Goal: Transaction & Acquisition: Download file/media

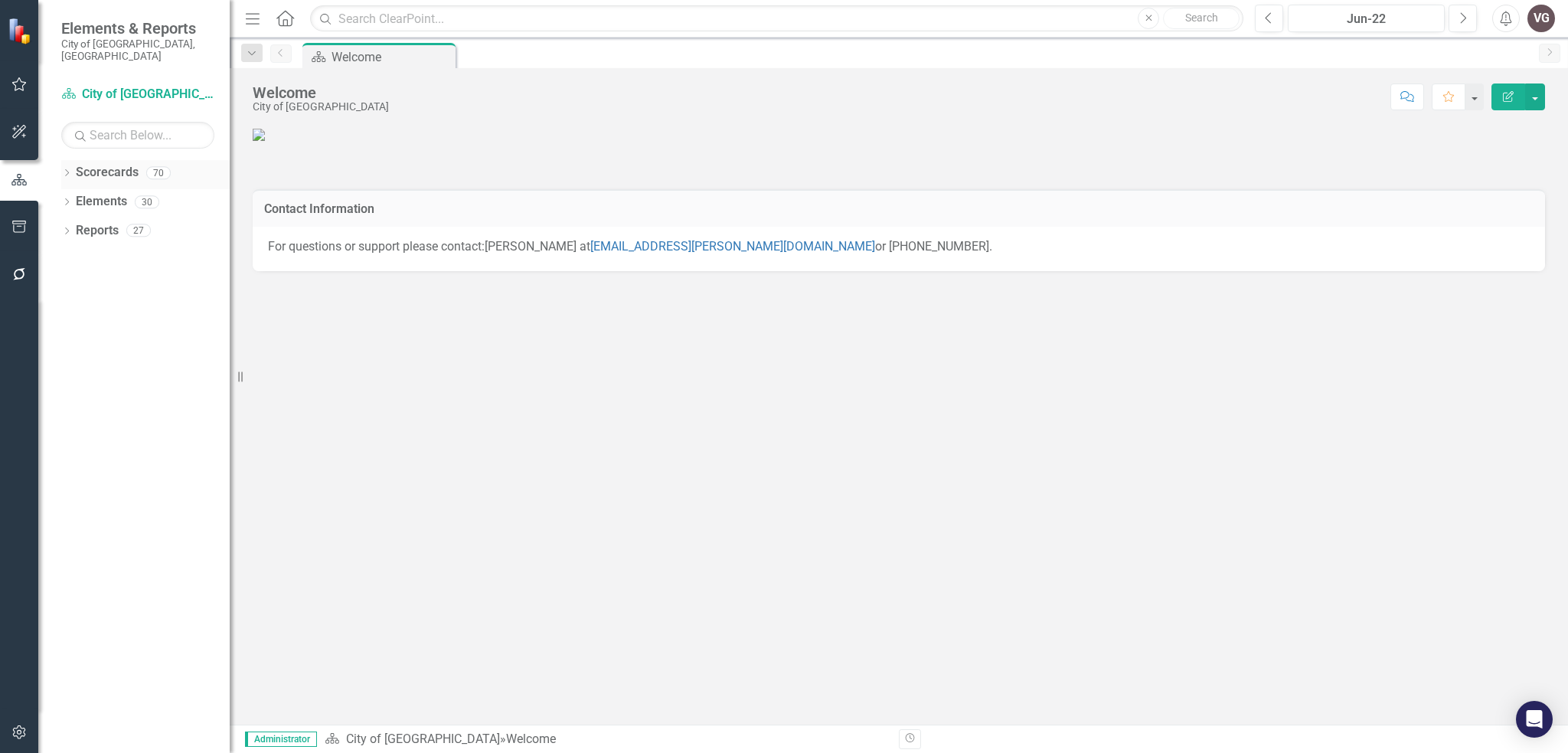
click at [64, 170] on icon "Dropdown" at bounding box center [67, 174] width 11 height 8
click at [78, 225] on icon "Dropdown" at bounding box center [74, 230] width 12 height 9
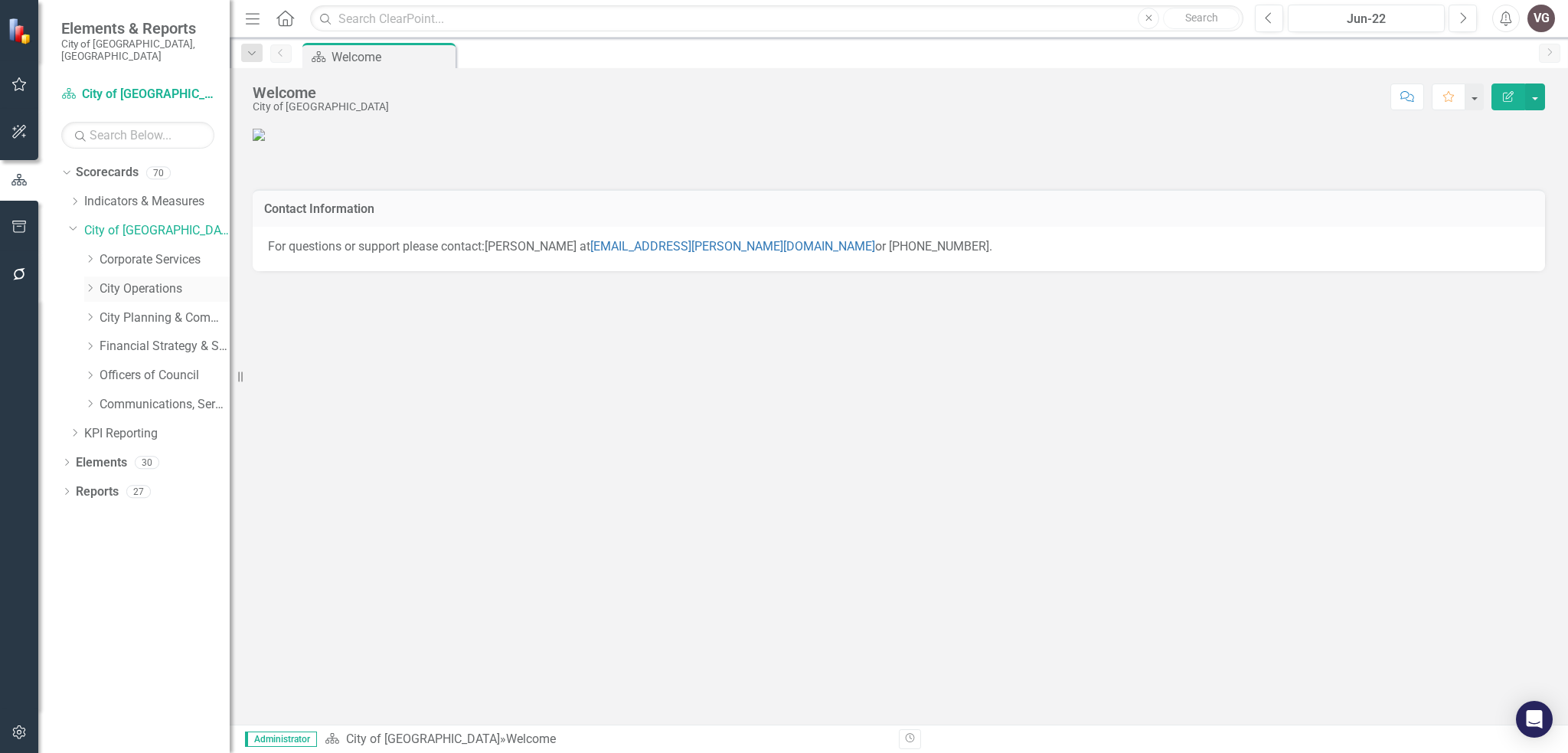
click at [93, 283] on icon "Dropdown" at bounding box center [90, 288] width 12 height 9
click at [93, 280] on icon "Dropdown" at bounding box center [89, 286] width 9 height 12
click at [95, 369] on div "Dropdown" at bounding box center [90, 375] width 12 height 13
click at [95, 372] on div "Dropdown" at bounding box center [92, 376] width 15 height 8
click at [96, 340] on div "Dropdown" at bounding box center [92, 346] width 15 height 13
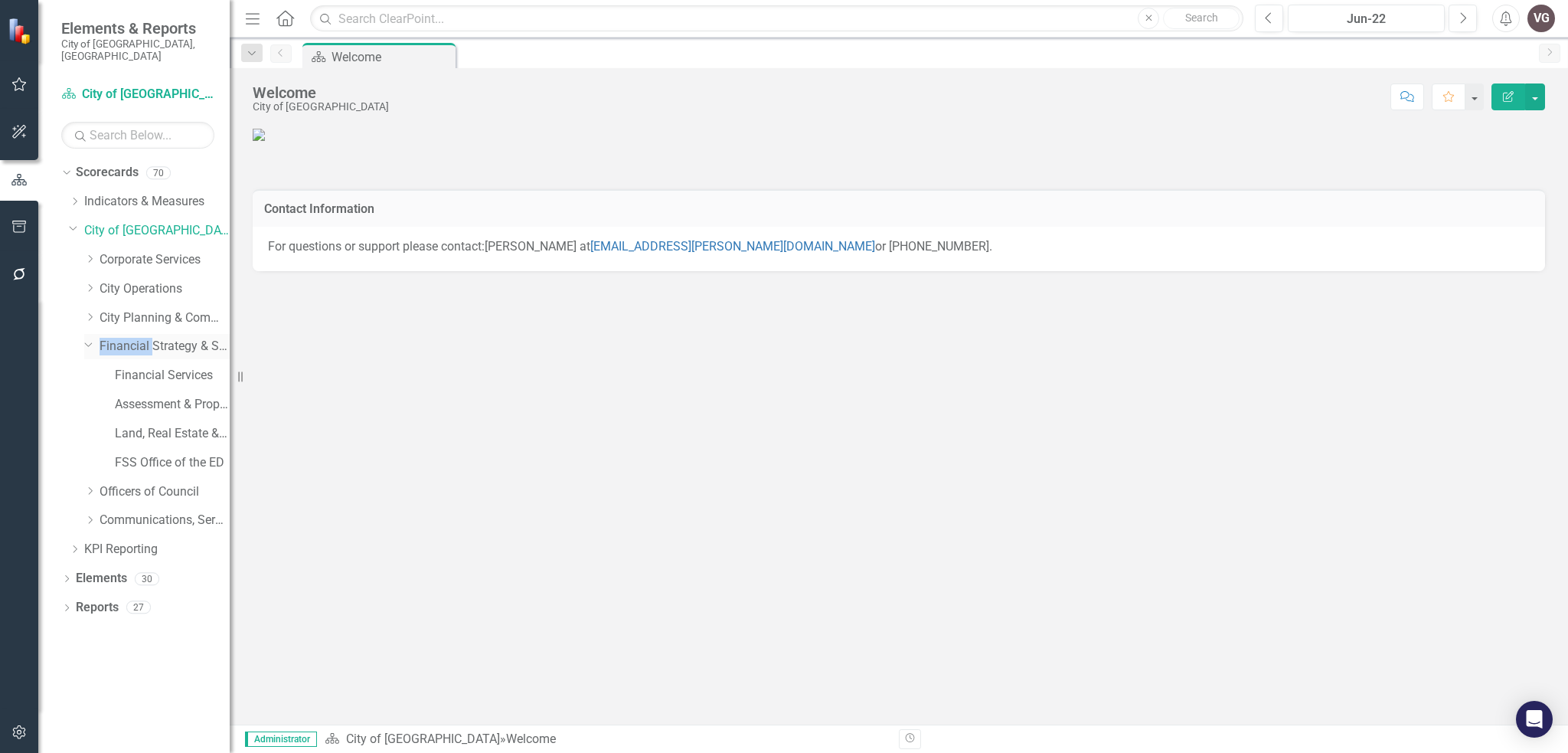
click at [96, 343] on div "Dropdown" at bounding box center [92, 347] width 15 height 8
click at [94, 312] on icon "Dropdown" at bounding box center [90, 317] width 12 height 9
click at [94, 309] on div "Dropdown" at bounding box center [87, 315] width 13 height 12
click at [87, 283] on icon "Dropdown" at bounding box center [90, 288] width 12 height 9
click at [86, 254] on icon "Dropdown" at bounding box center [90, 259] width 12 height 9
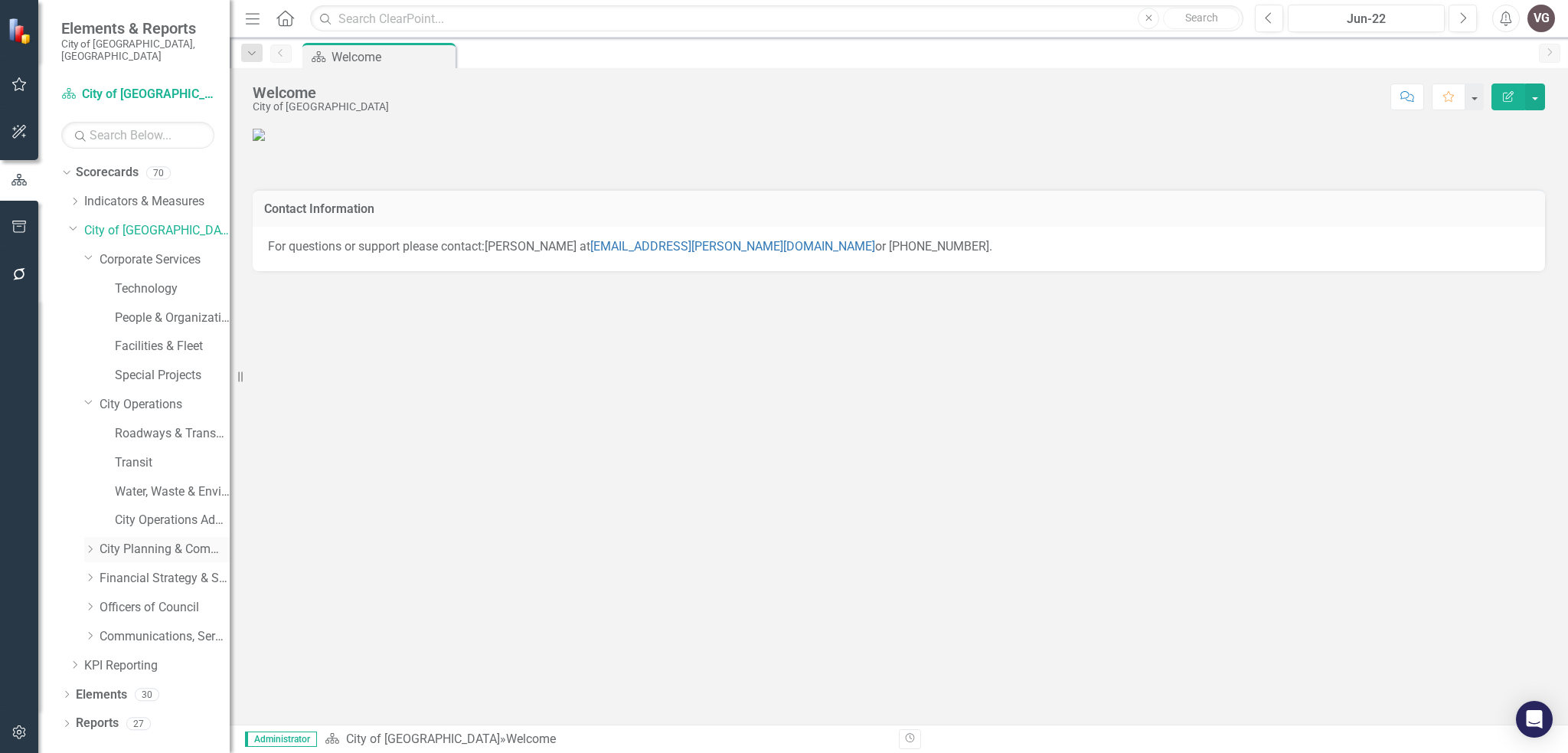
click at [91, 546] on icon at bounding box center [91, 550] width 4 height 8
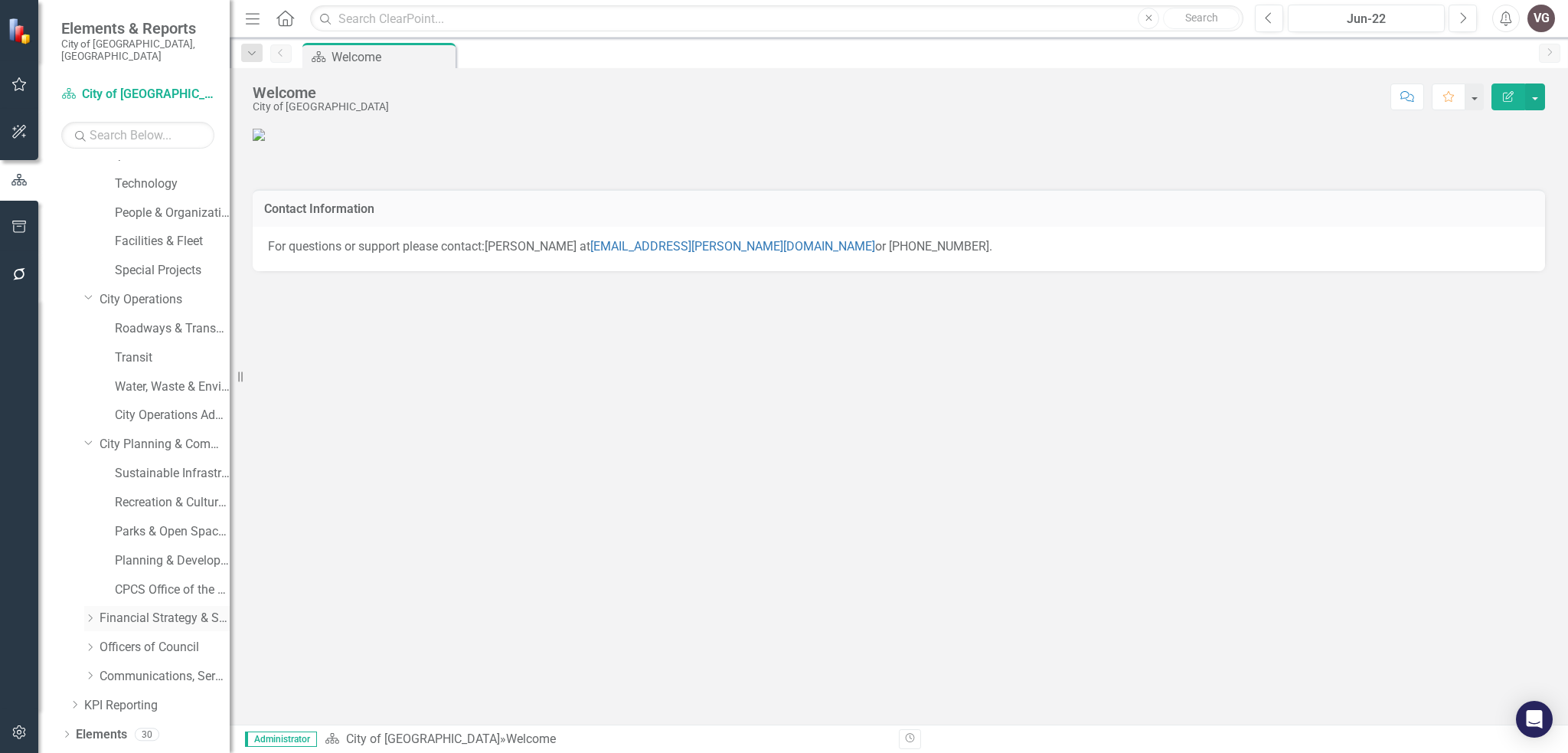
scroll to position [120, 0]
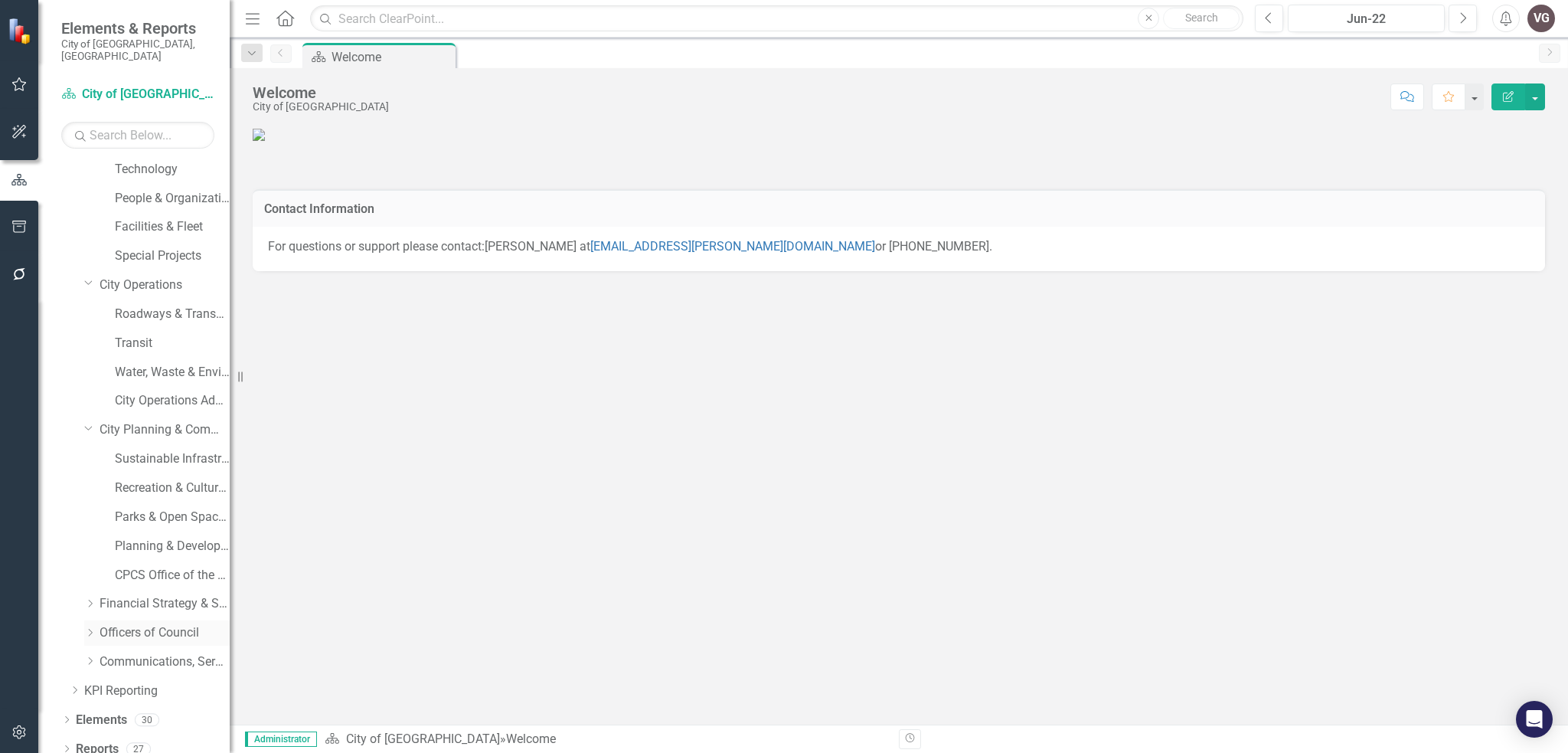
click at [87, 628] on icon "Dropdown" at bounding box center [90, 632] width 12 height 9
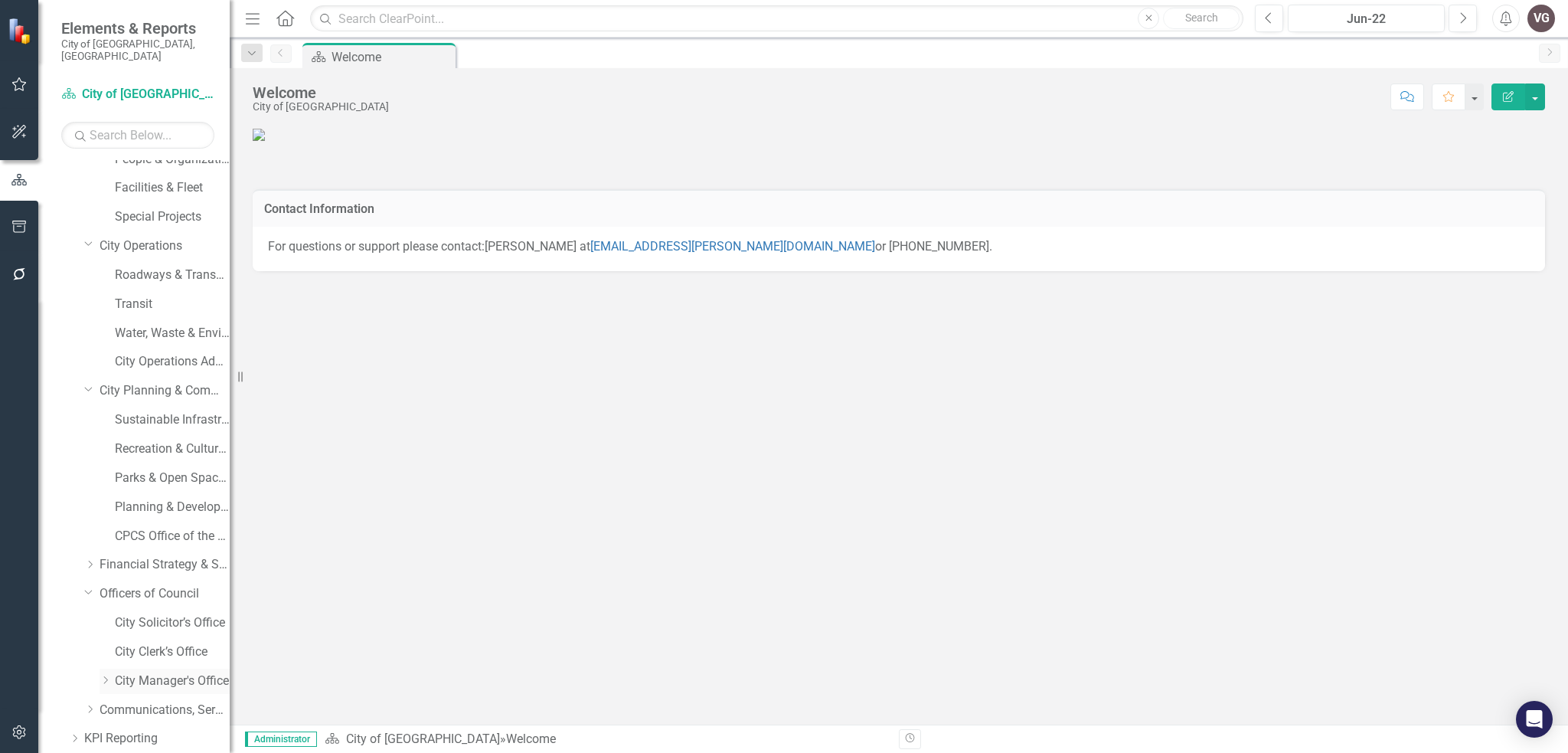
scroll to position [197, 0]
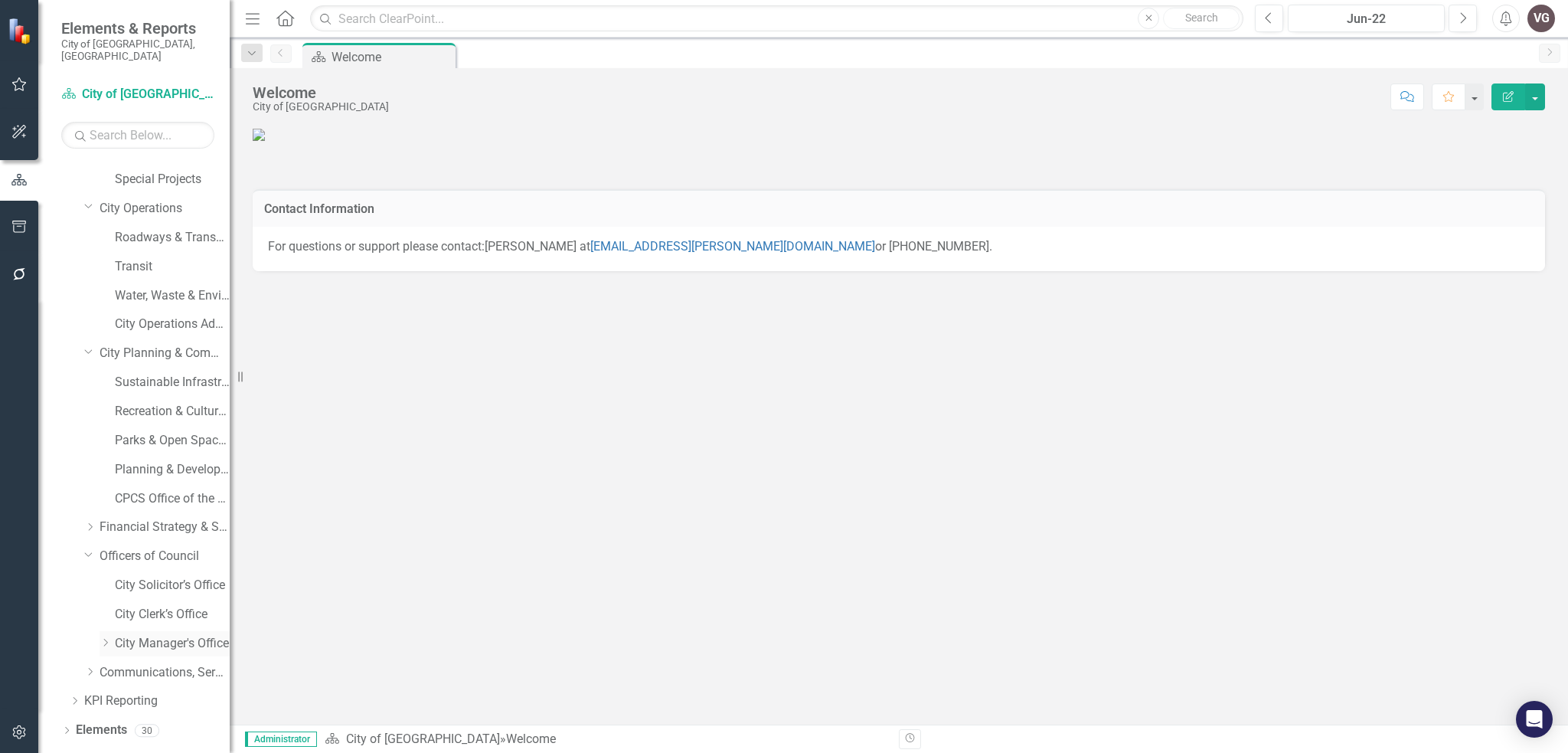
click at [107, 638] on icon "Dropdown" at bounding box center [105, 642] width 12 height 9
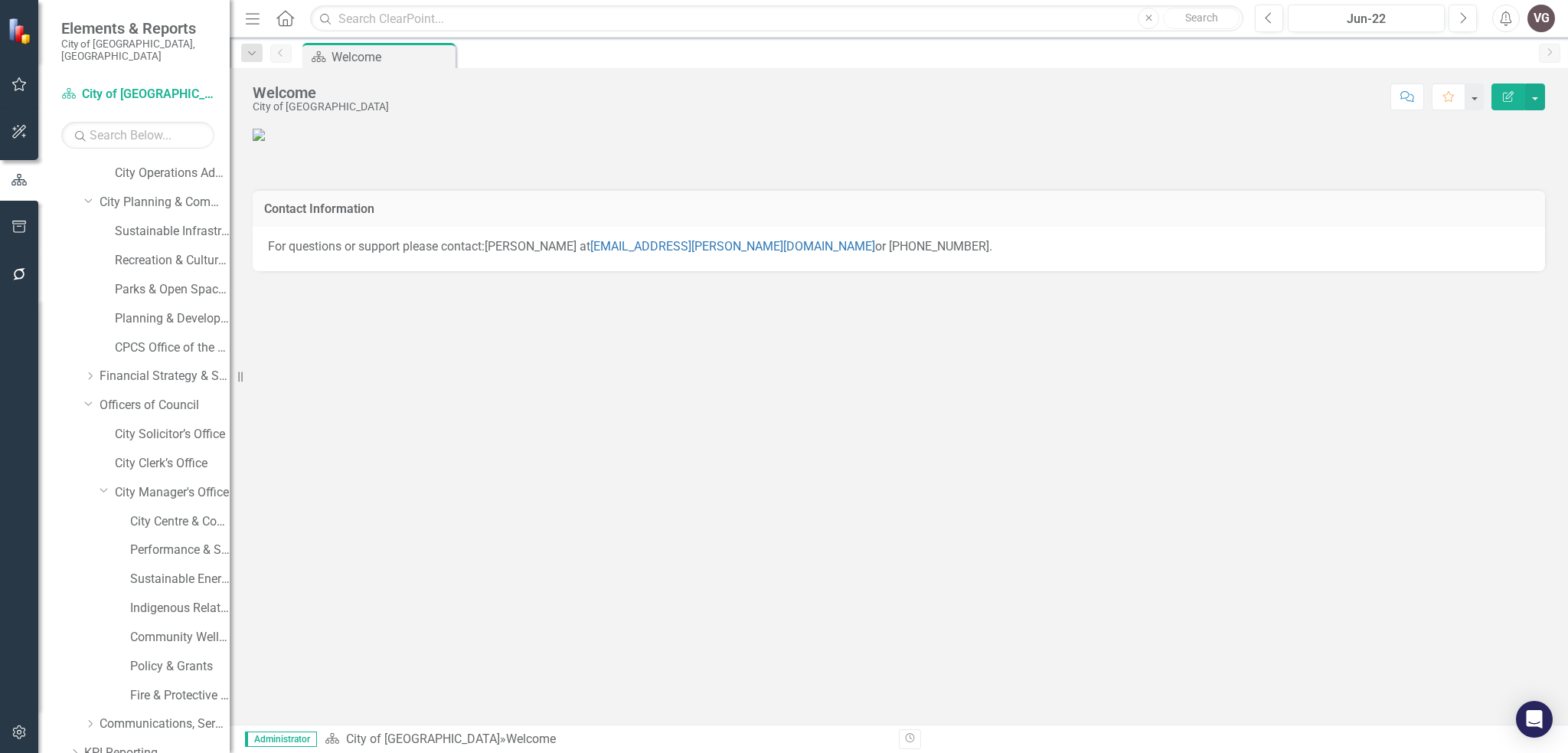
scroll to position [349, 0]
click at [154, 597] on link "Indigenous Relations" at bounding box center [180, 606] width 100 height 18
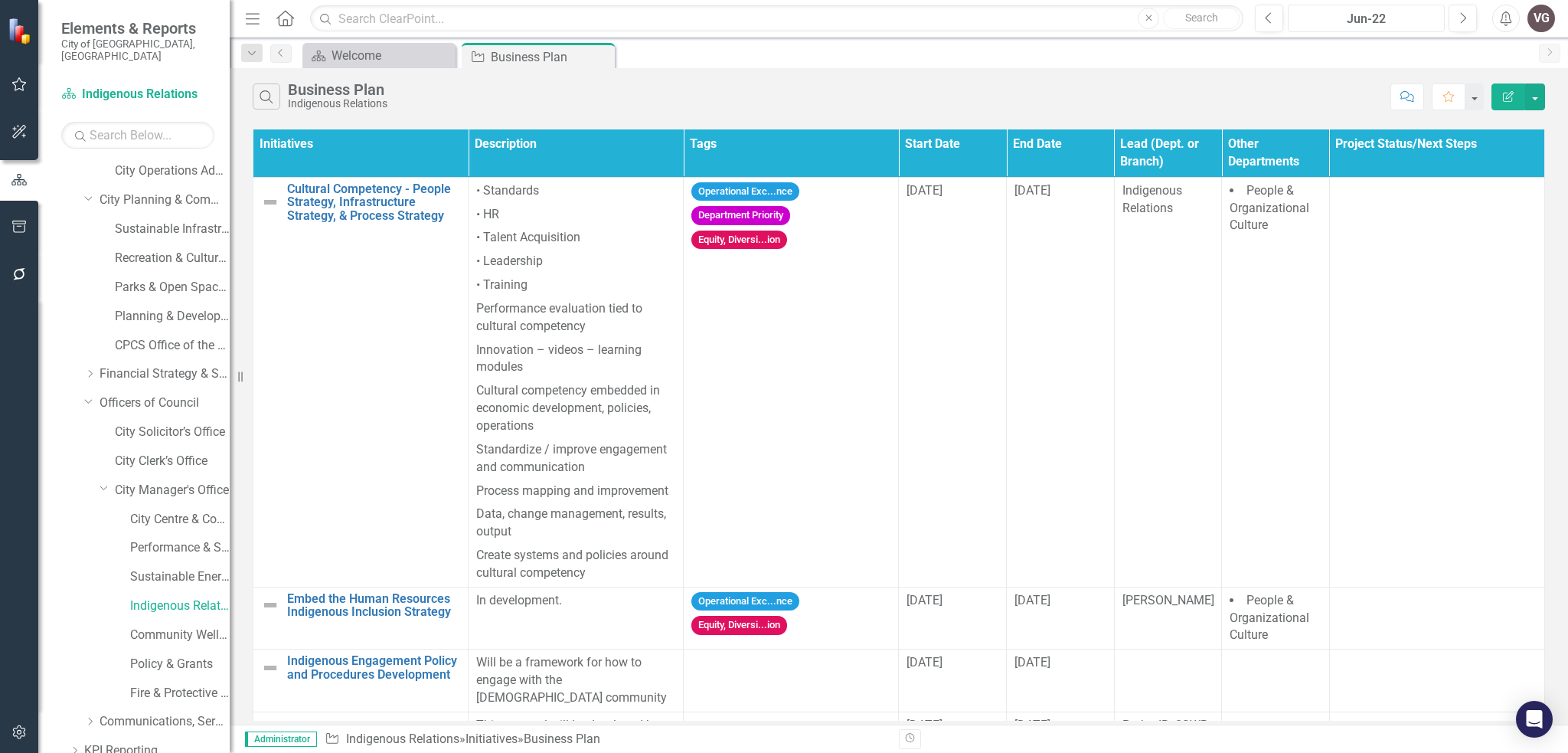
click at [1354, 15] on div "Jun-22" at bounding box center [1366, 19] width 147 height 18
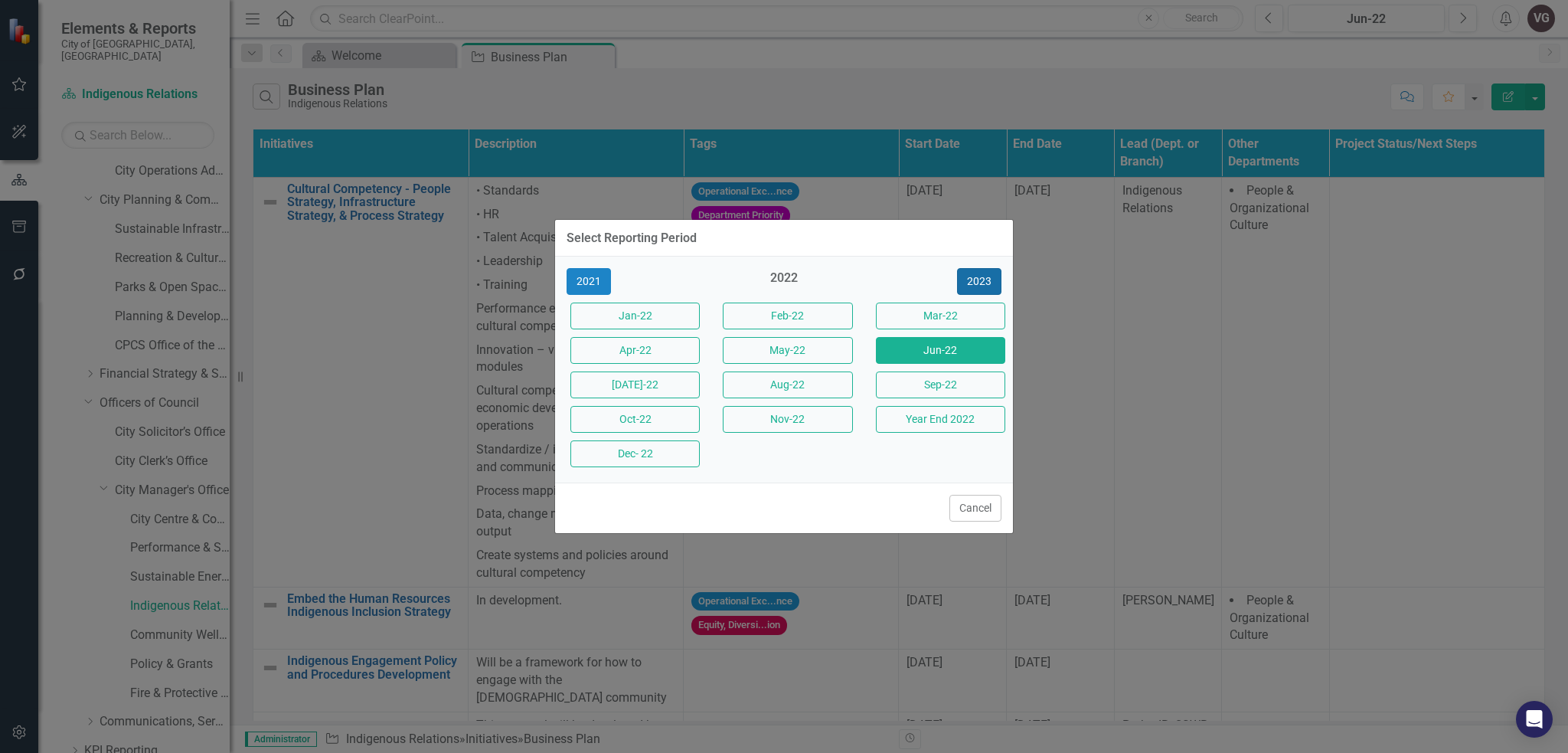
click at [974, 279] on button "2023" at bounding box center [980, 281] width 44 height 27
click at [974, 279] on button "2024" at bounding box center [980, 281] width 44 height 27
click at [632, 321] on button "Jan-24" at bounding box center [635, 315] width 130 height 27
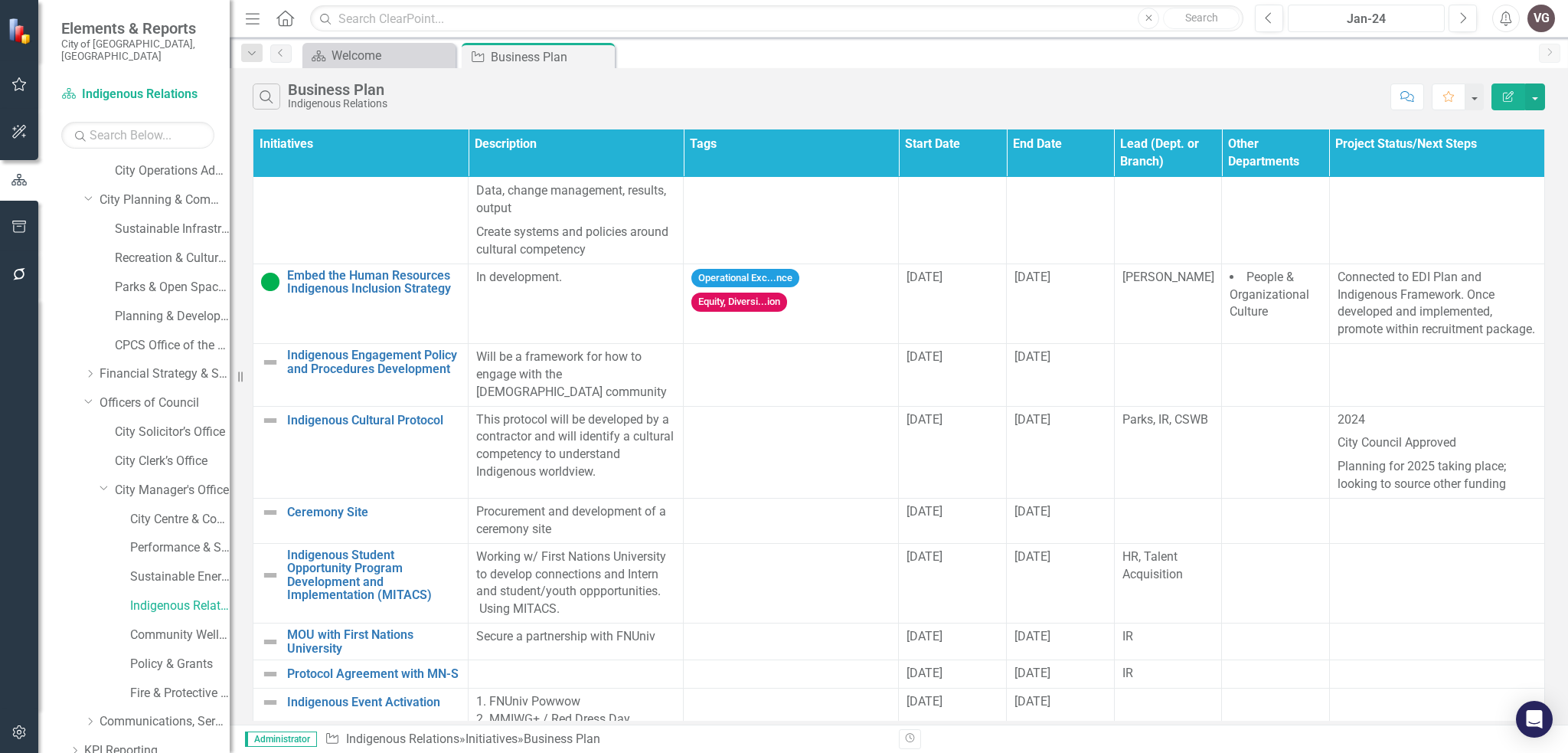
scroll to position [121, 0]
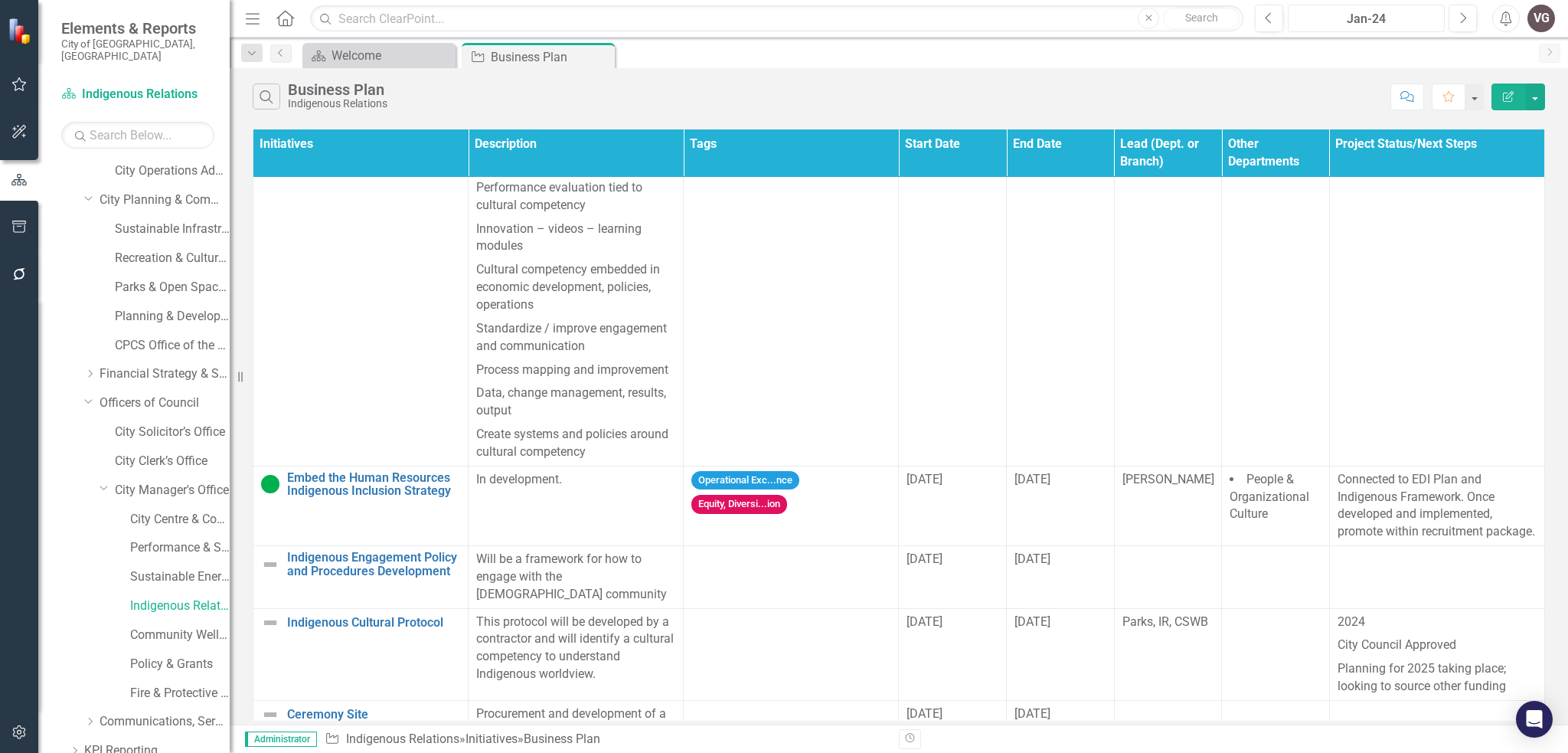
click at [1389, 15] on div "Jan-24" at bounding box center [1366, 19] width 147 height 18
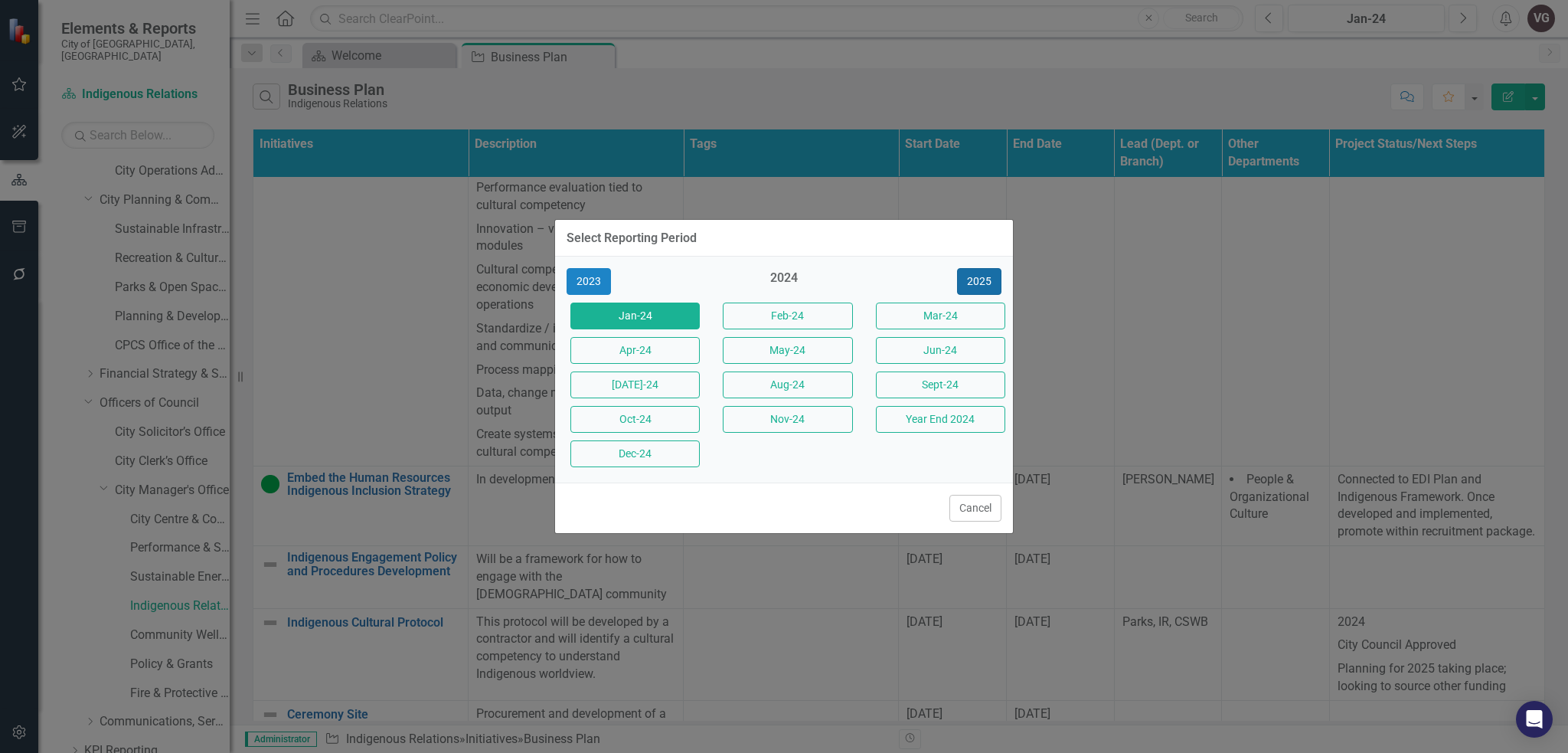
click at [966, 282] on button "2025" at bounding box center [980, 281] width 44 height 27
click at [621, 322] on button "Jan-25" at bounding box center [635, 315] width 130 height 27
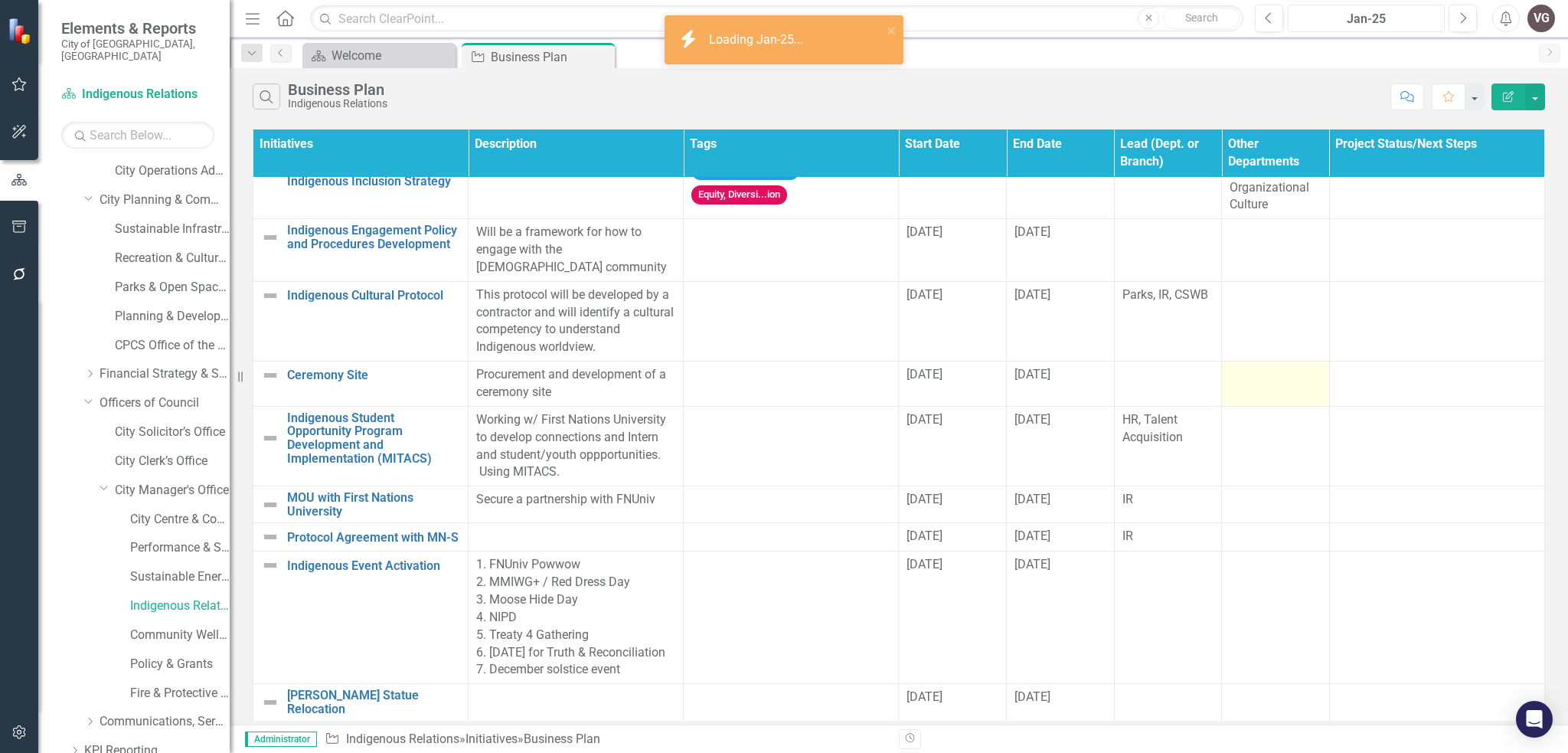
scroll to position [457, 0]
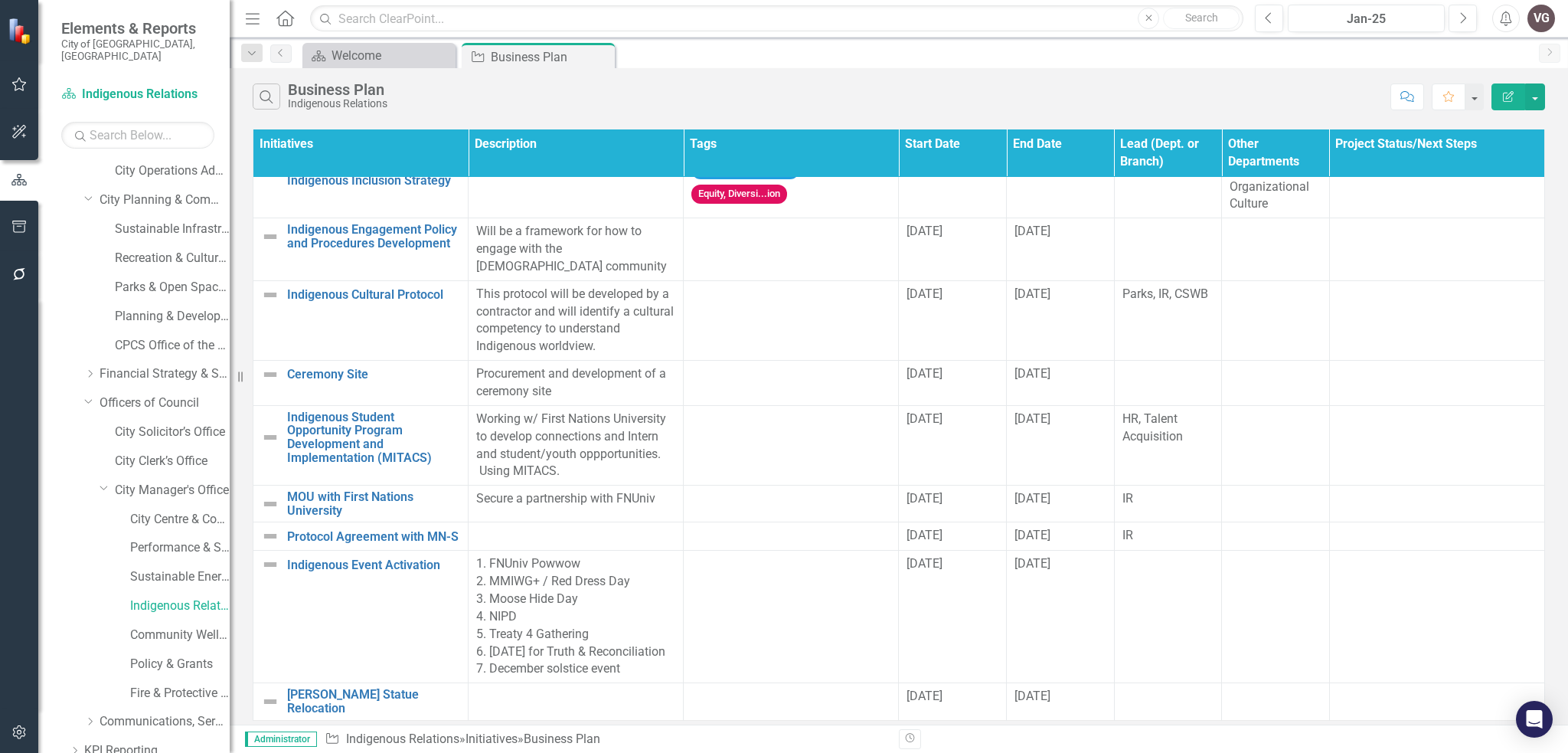
click at [1380, 2] on div "Menu Home Search Close Search Previous Jan-25 Next Alerts VG User Edit Profile …" at bounding box center [898, 18] width 1339 height 38
click at [1380, 21] on div "Jan-25" at bounding box center [1366, 19] width 147 height 18
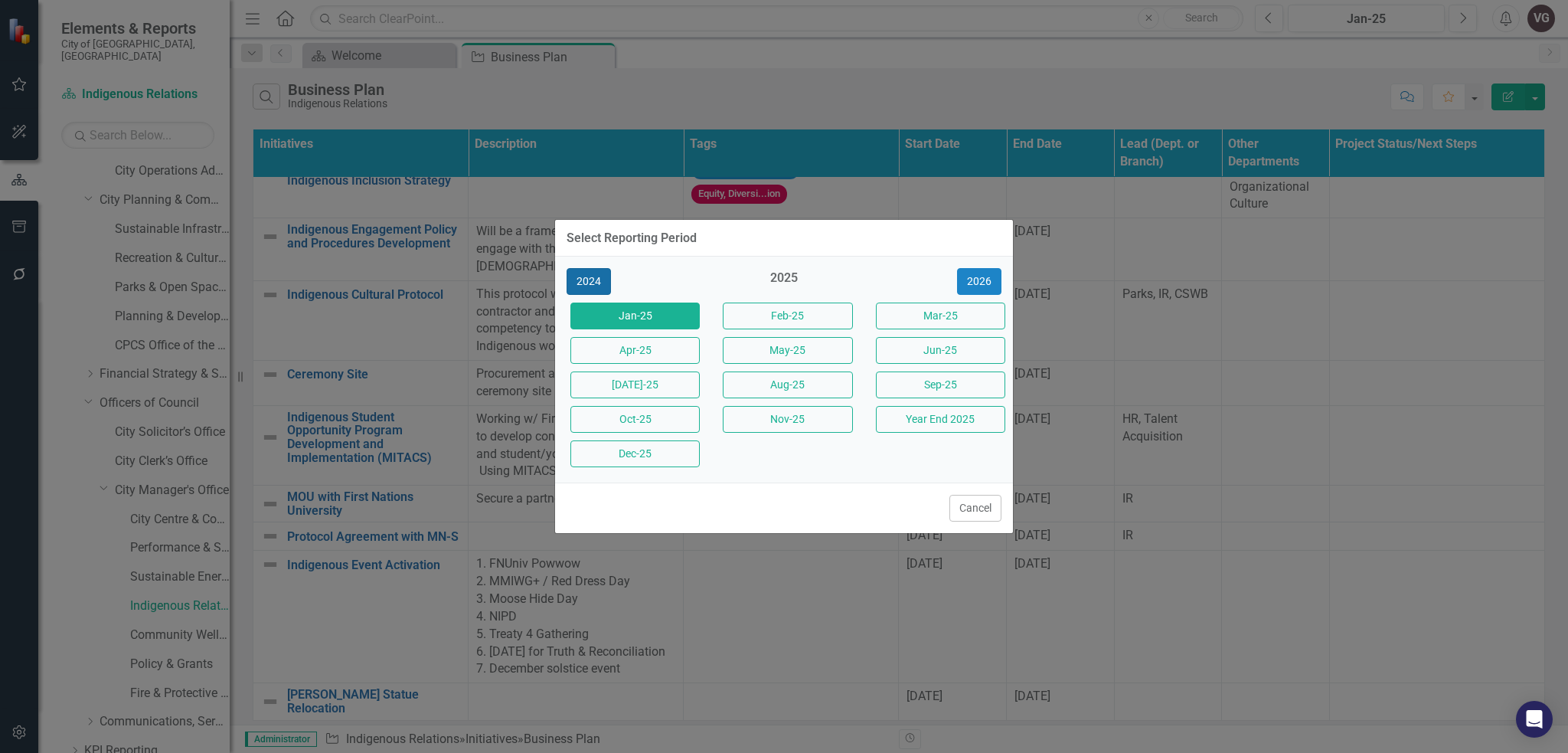
click at [598, 283] on button "2024" at bounding box center [589, 281] width 44 height 27
click at [654, 461] on button "Dec-24" at bounding box center [635, 454] width 130 height 27
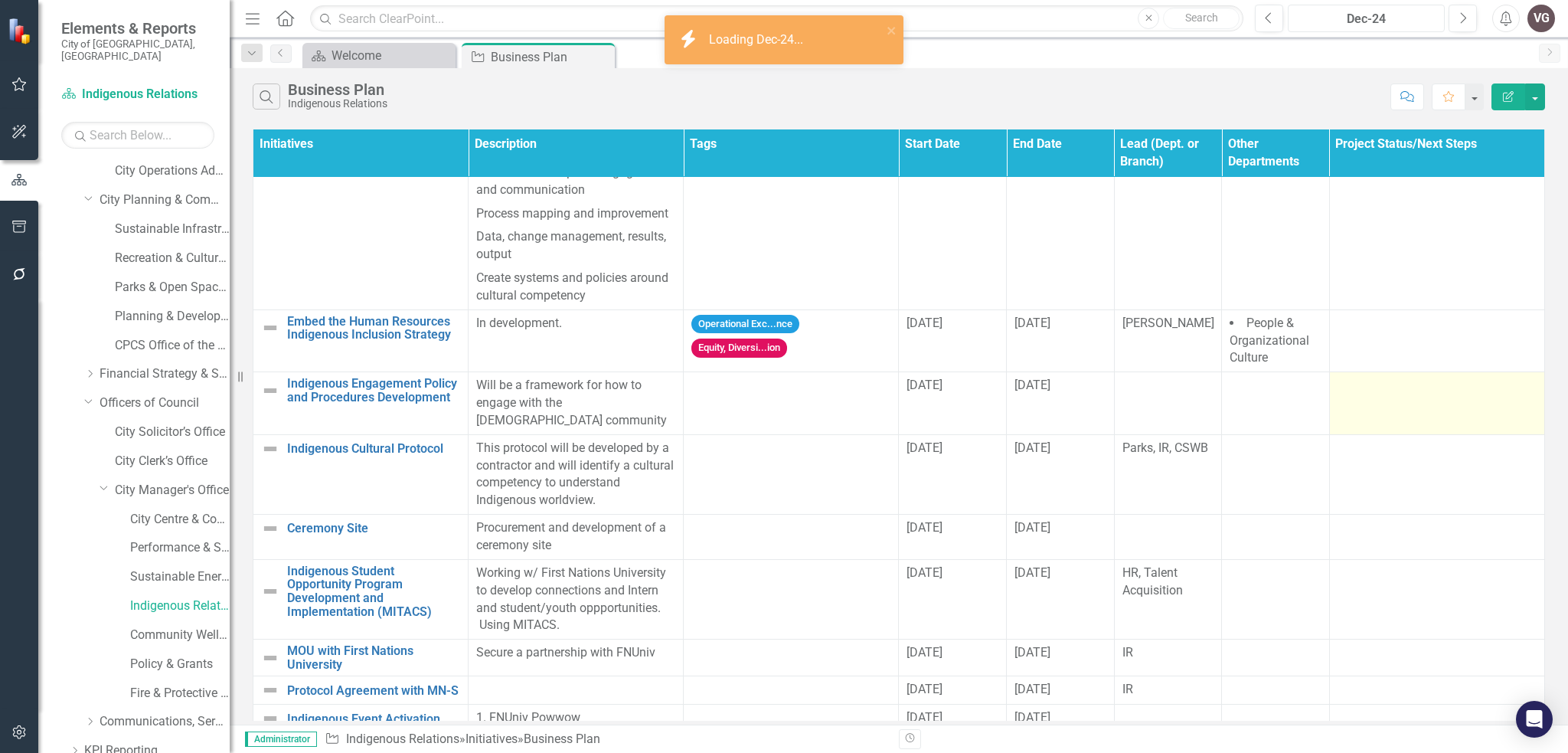
scroll to position [457, 0]
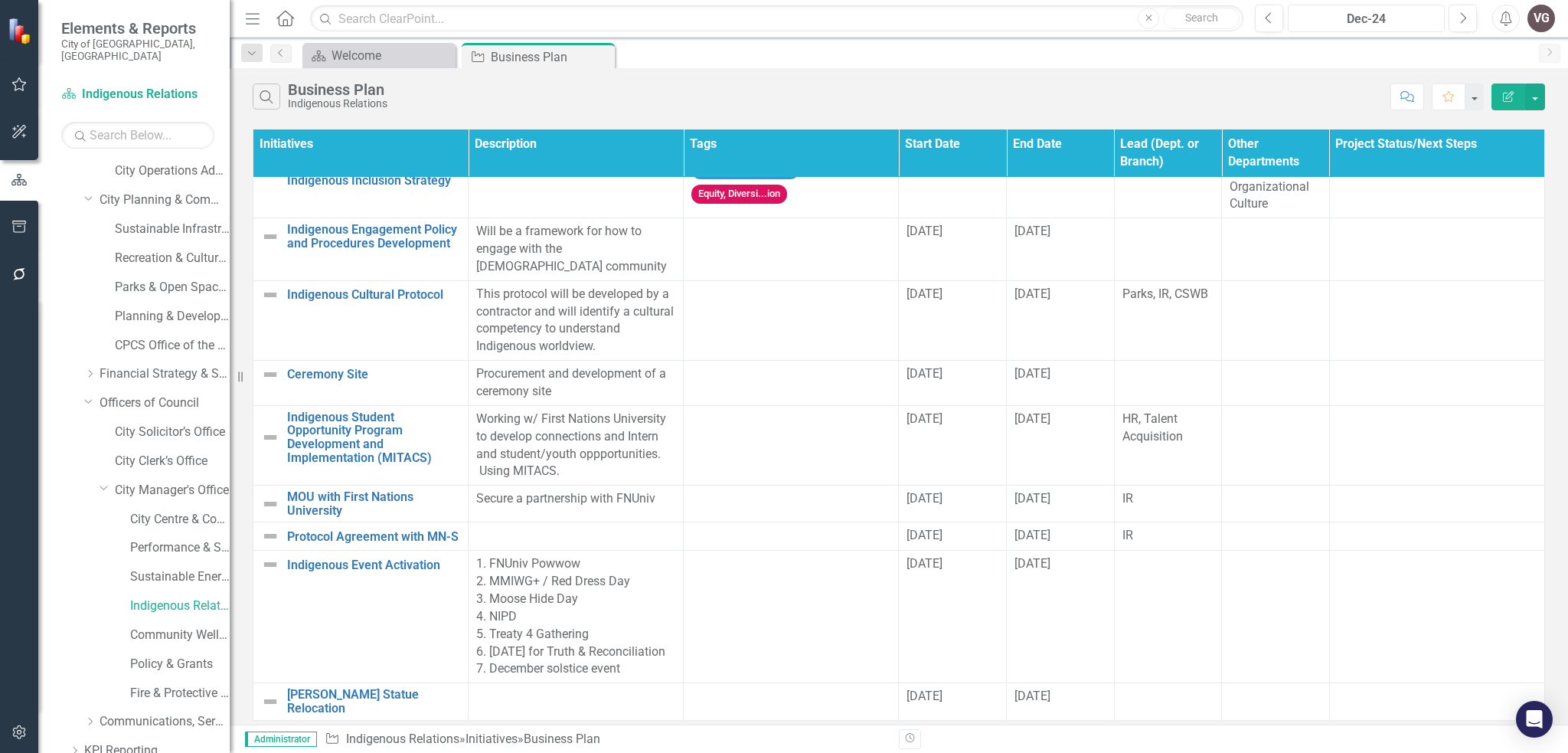
click at [1384, 7] on button "Dec-24" at bounding box center [1366, 18] width 157 height 28
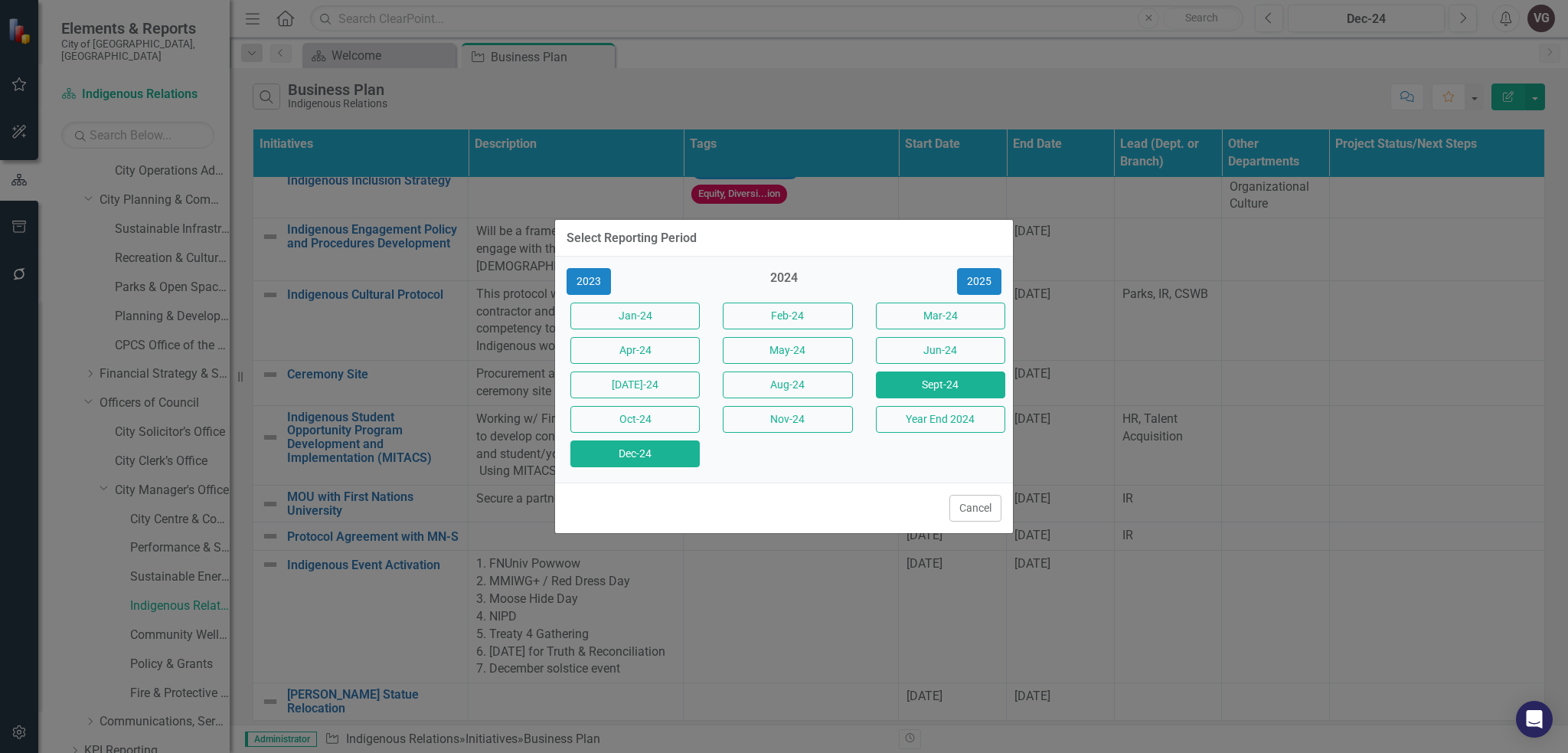
click at [898, 390] on button "Sept-24" at bounding box center [940, 385] width 130 height 27
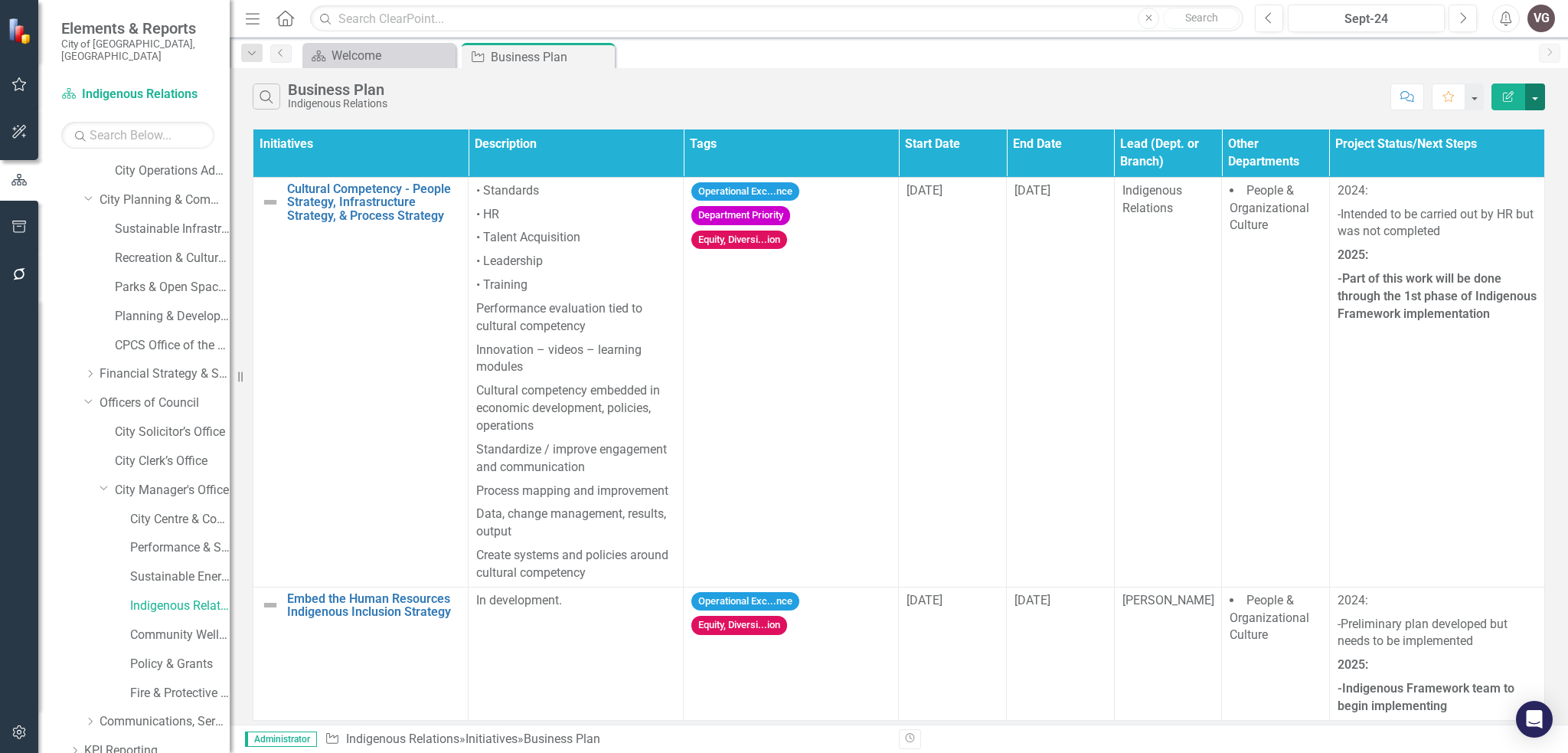
click at [1530, 91] on button "button" at bounding box center [1535, 97] width 20 height 27
click at [1517, 178] on link "Excel Export to Excel" at bounding box center [1484, 183] width 121 height 28
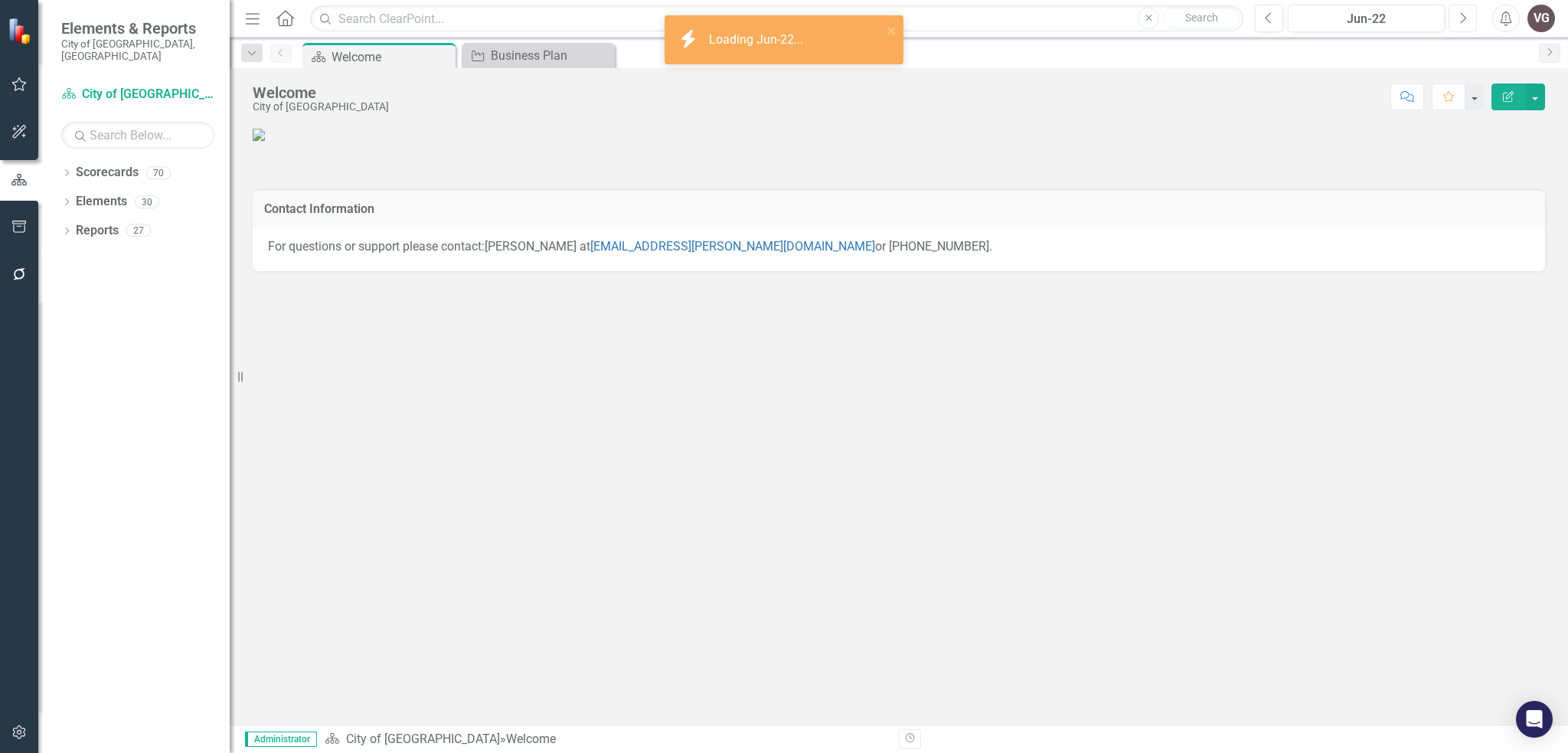
click at [1455, 15] on button "Next" at bounding box center [1462, 18] width 28 height 28
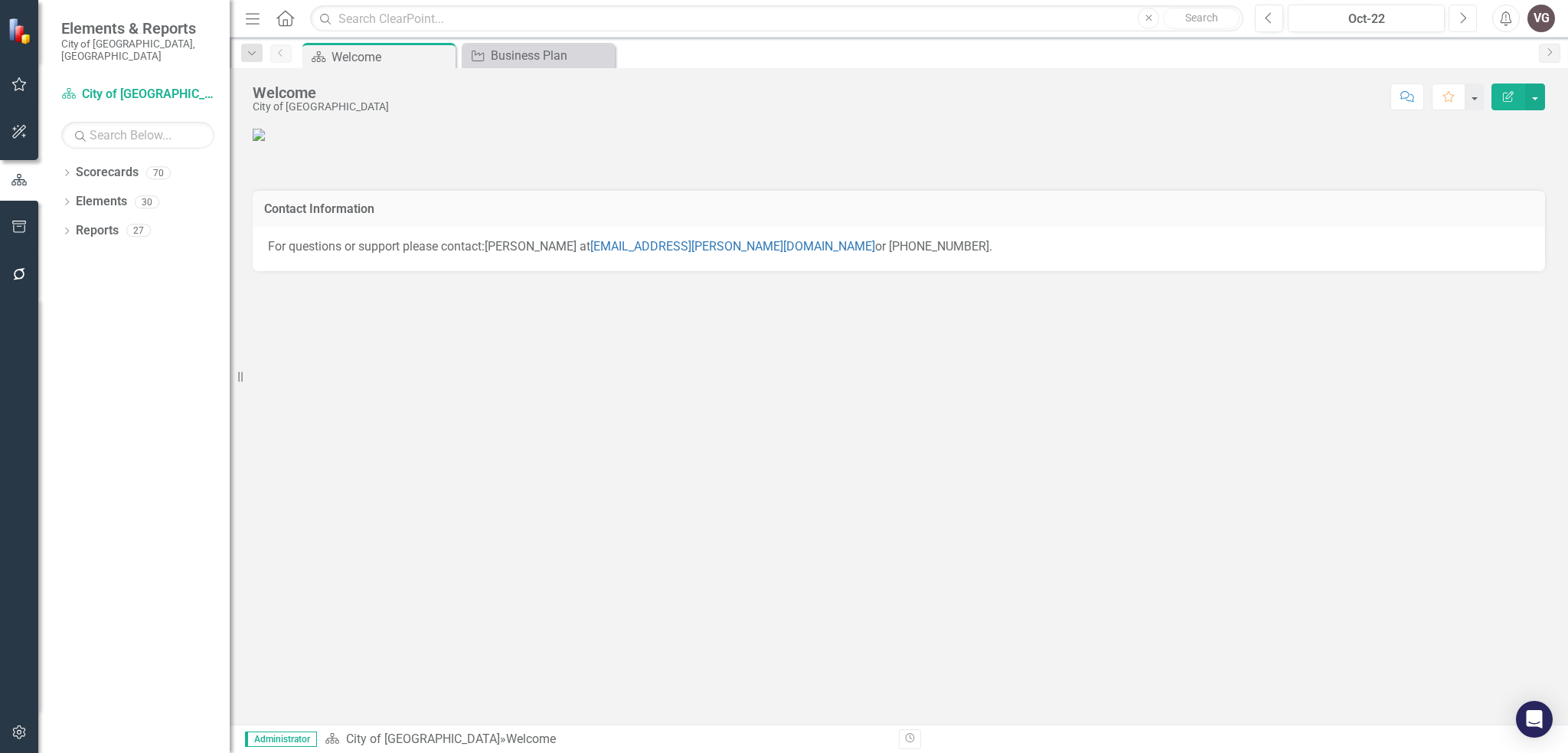
click at [1455, 15] on button "Next" at bounding box center [1462, 18] width 28 height 28
click at [1421, 15] on div "Year End 2022" at bounding box center [1366, 19] width 147 height 18
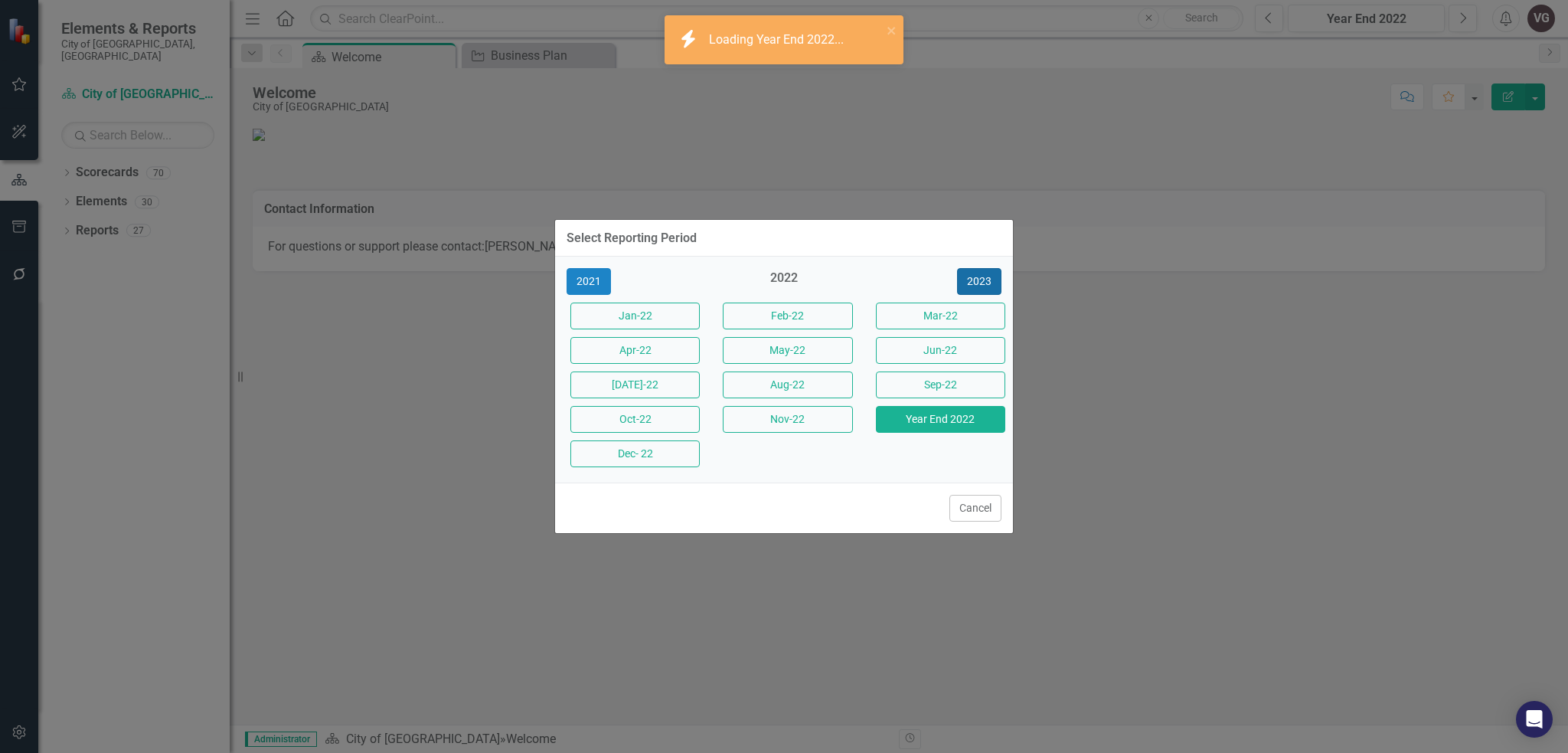
click at [970, 286] on button "2023" at bounding box center [980, 281] width 44 height 27
click at [972, 286] on button "2024" at bounding box center [980, 281] width 44 height 27
click at [973, 286] on button "2025" at bounding box center [980, 281] width 44 height 27
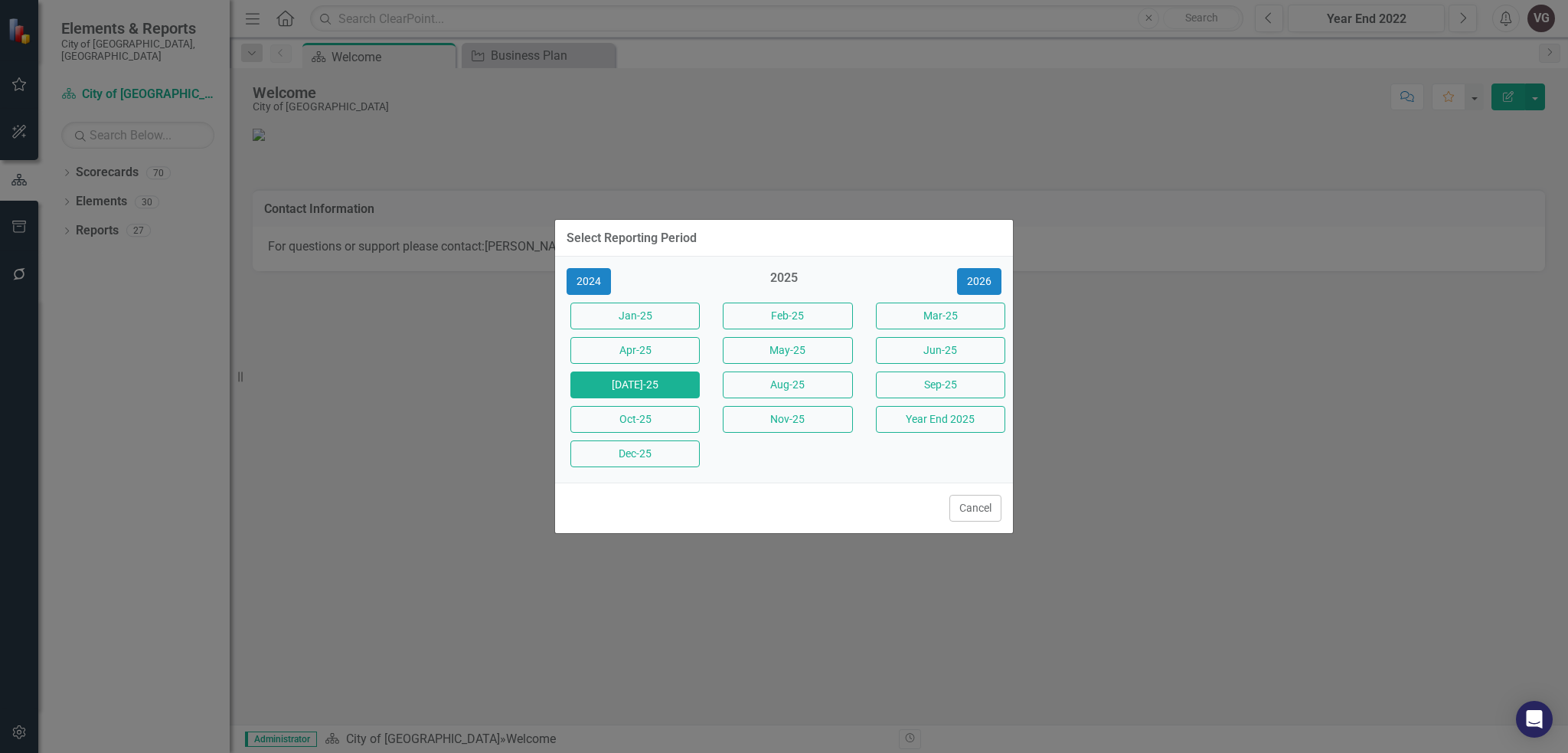
click at [651, 386] on button "[DATE]-25" at bounding box center [635, 385] width 130 height 27
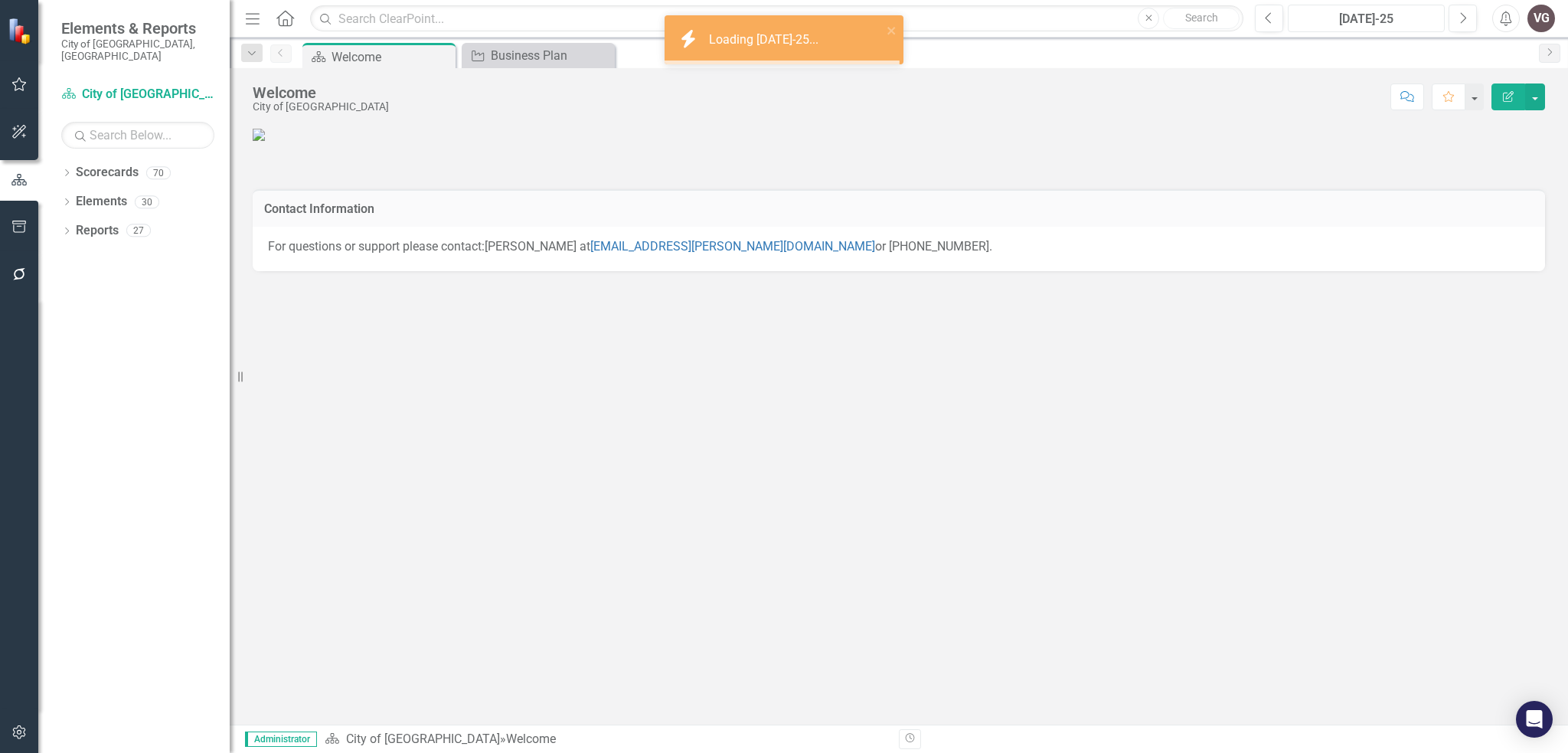
scroll to position [40, 0]
click at [64, 160] on div "Dropdown Scorecards 70" at bounding box center [146, 175] width 169 height 29
click at [71, 169] on div "Dropdown" at bounding box center [67, 175] width 11 height 13
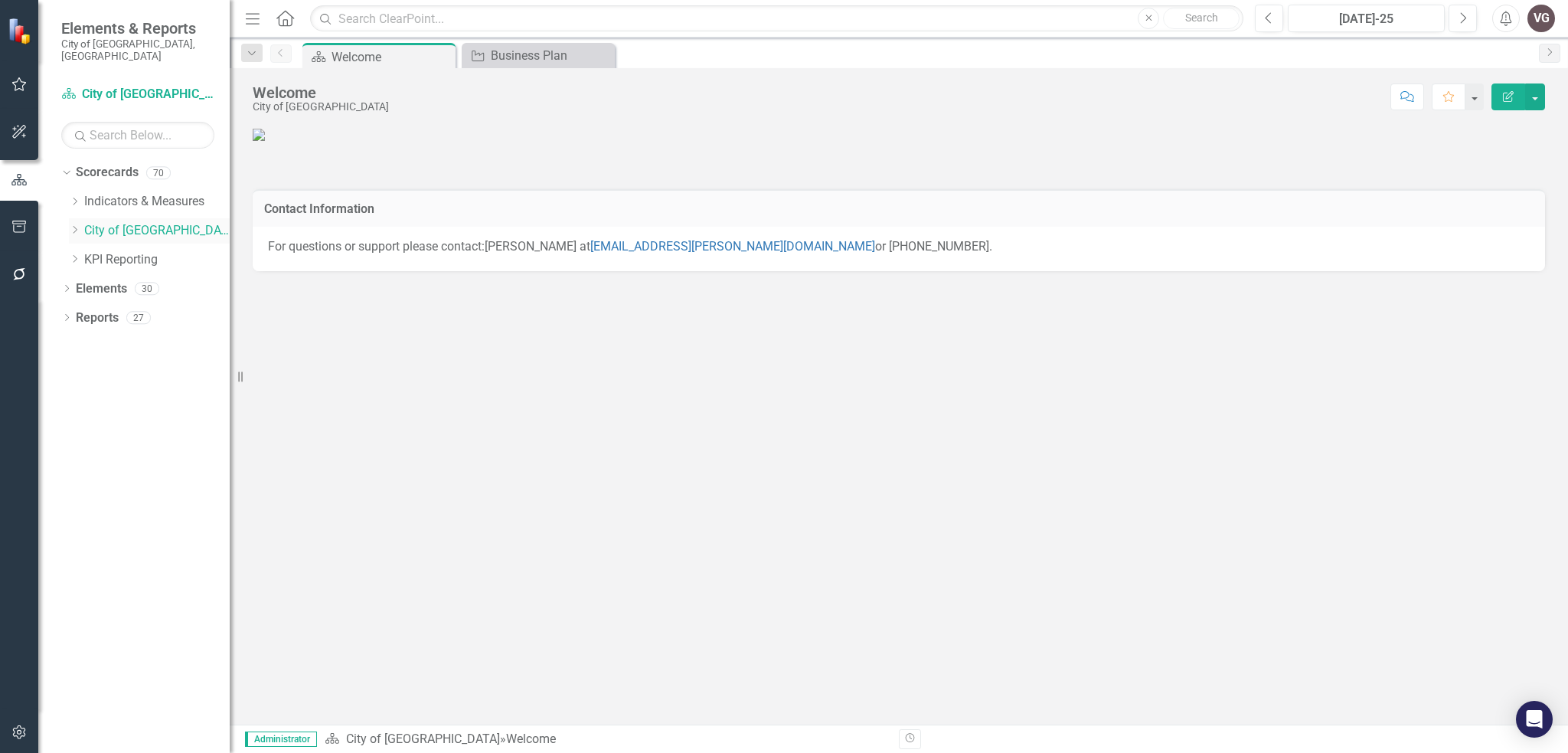
click at [77, 225] on icon "Dropdown" at bounding box center [74, 230] width 12 height 9
click at [89, 342] on icon "Dropdown" at bounding box center [90, 346] width 12 height 9
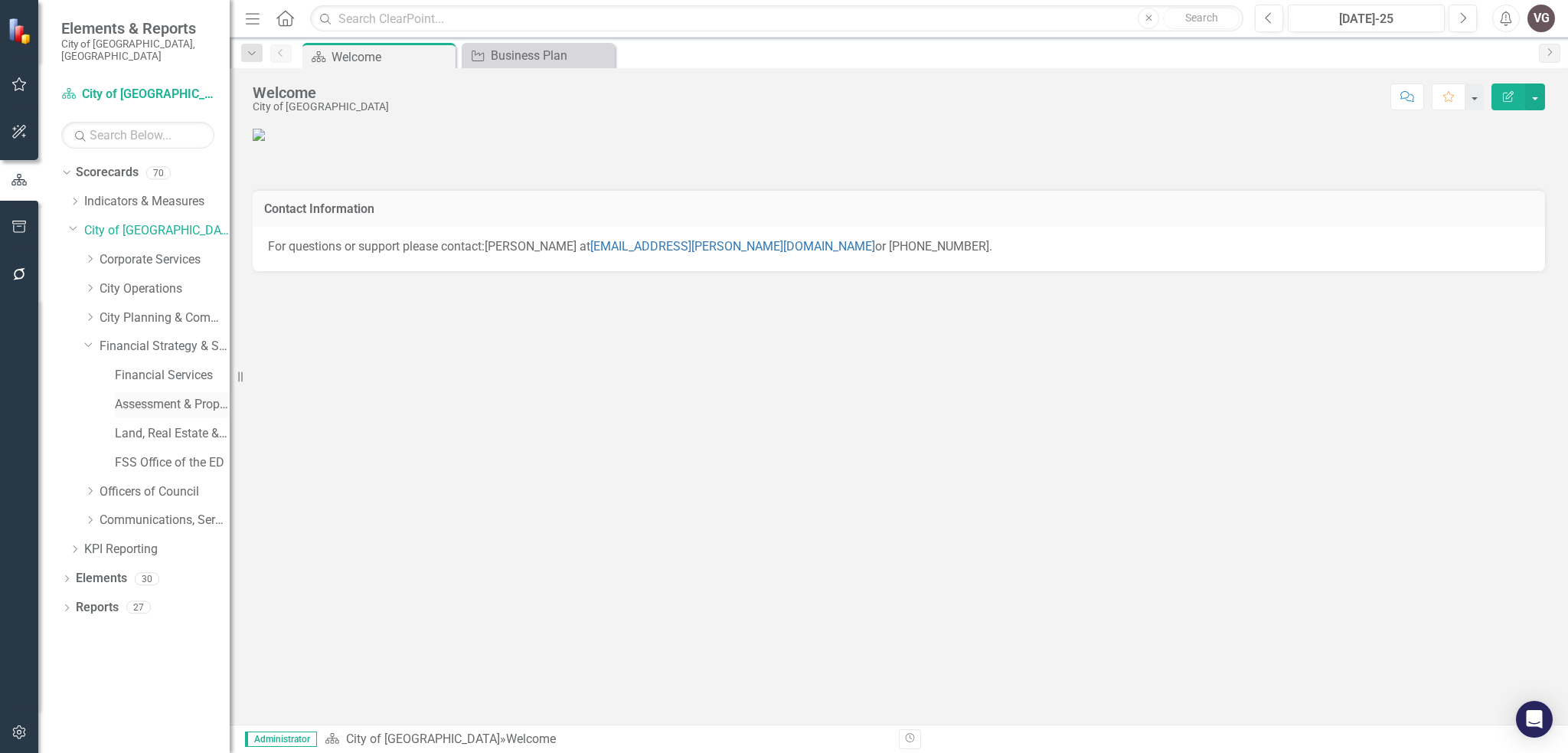
click at [162, 396] on link "Assessment & Property Revenue Services" at bounding box center [173, 405] width 115 height 18
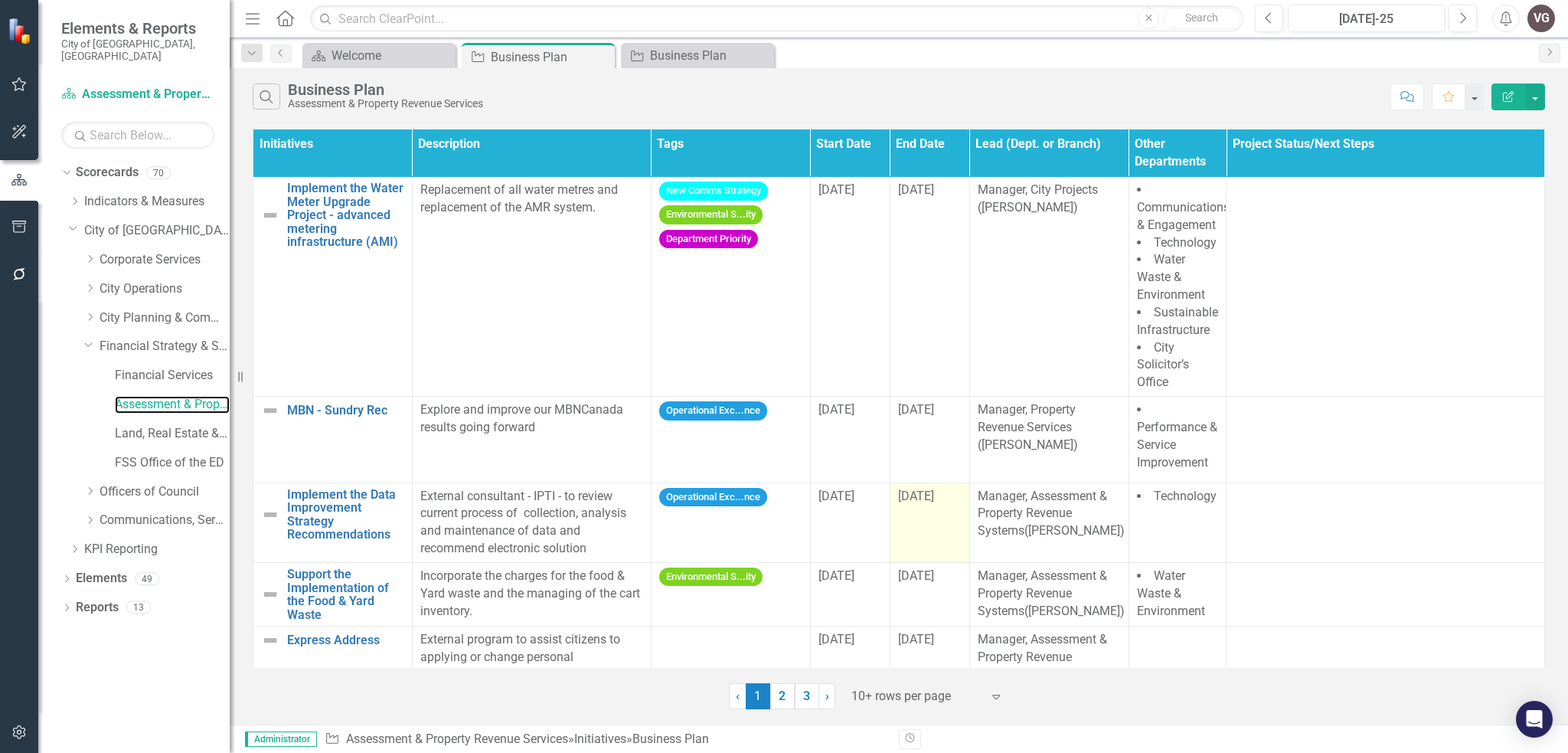
scroll to position [508, 0]
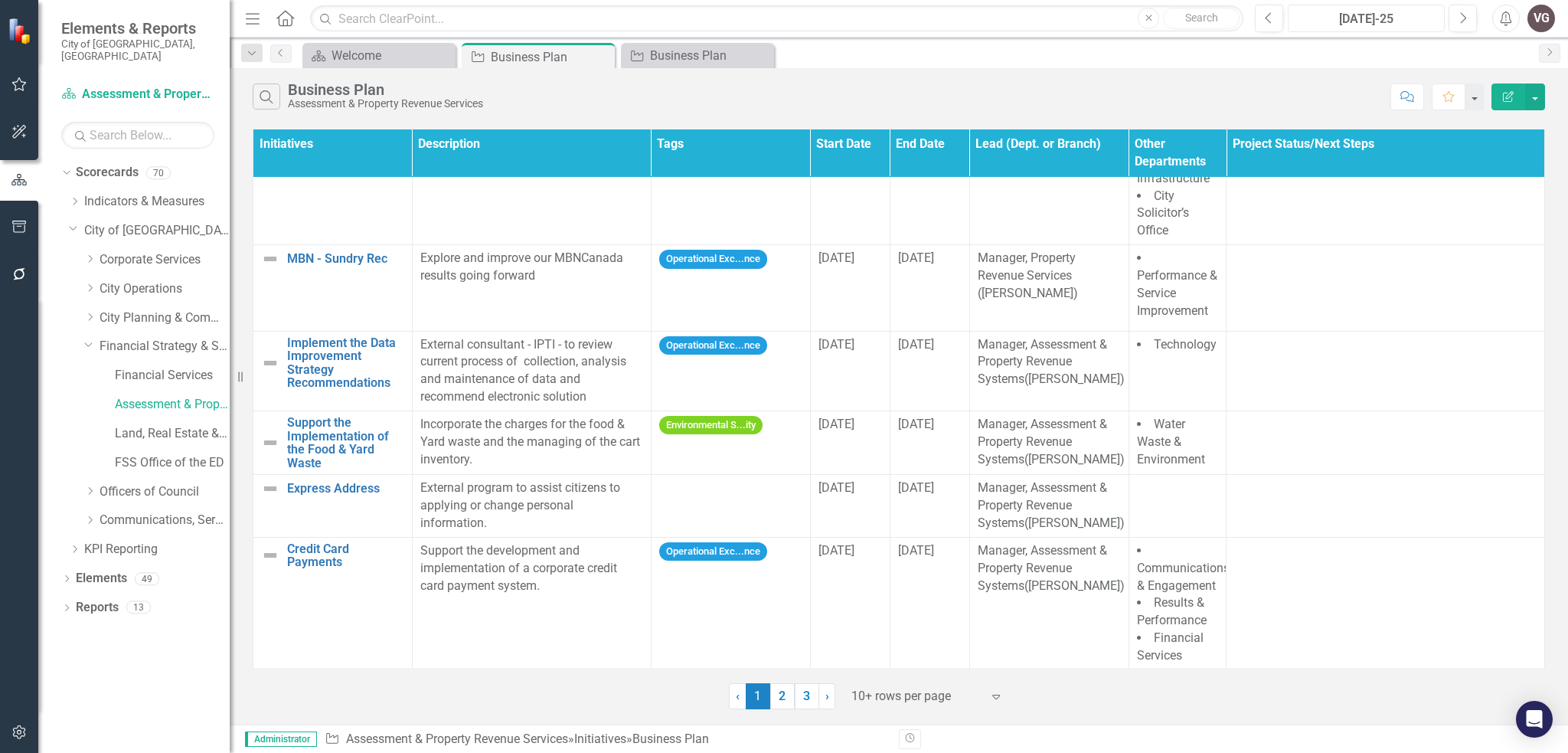
click at [1406, 14] on div "[DATE]-25" at bounding box center [1366, 19] width 147 height 18
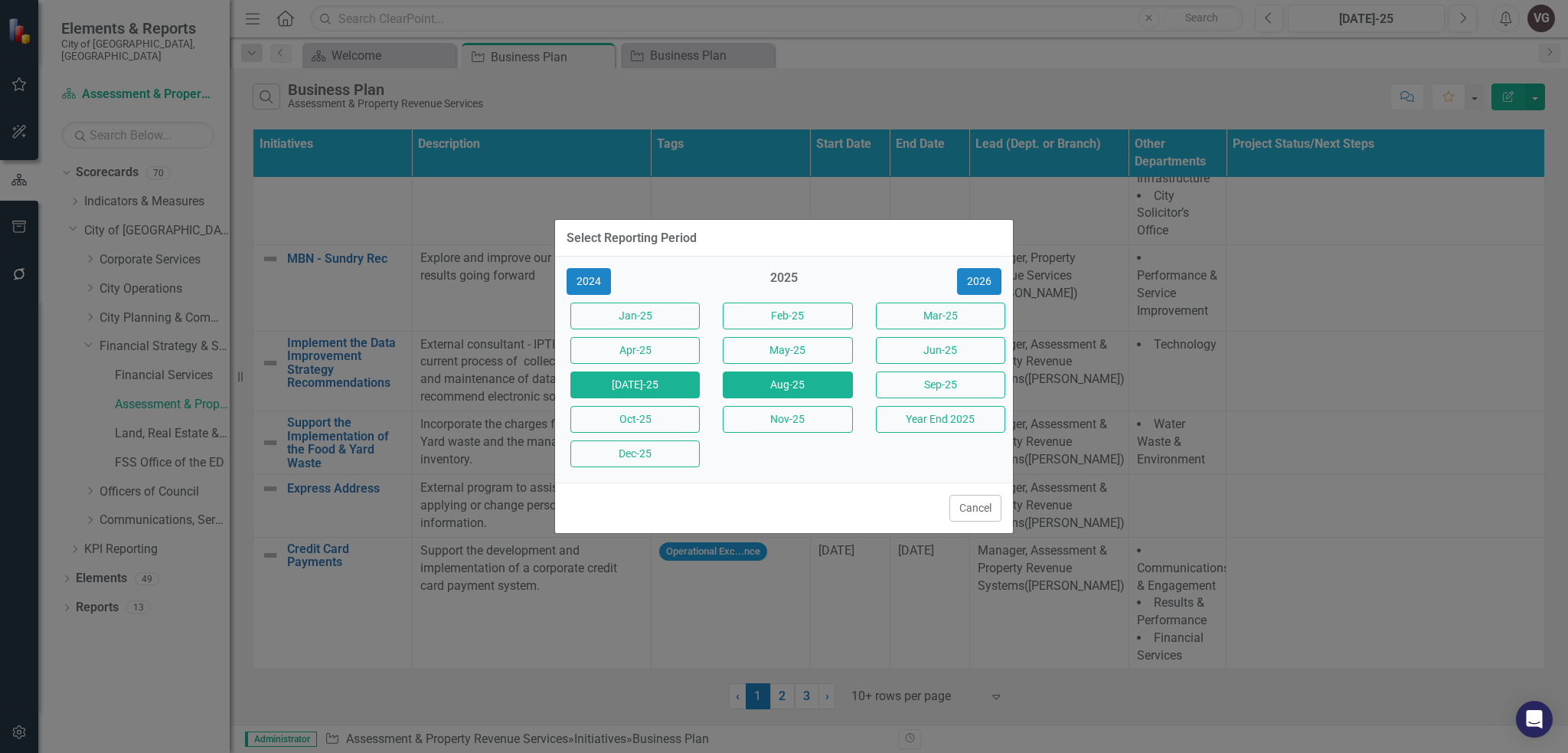
click at [770, 375] on button "Aug-25" at bounding box center [787, 385] width 130 height 27
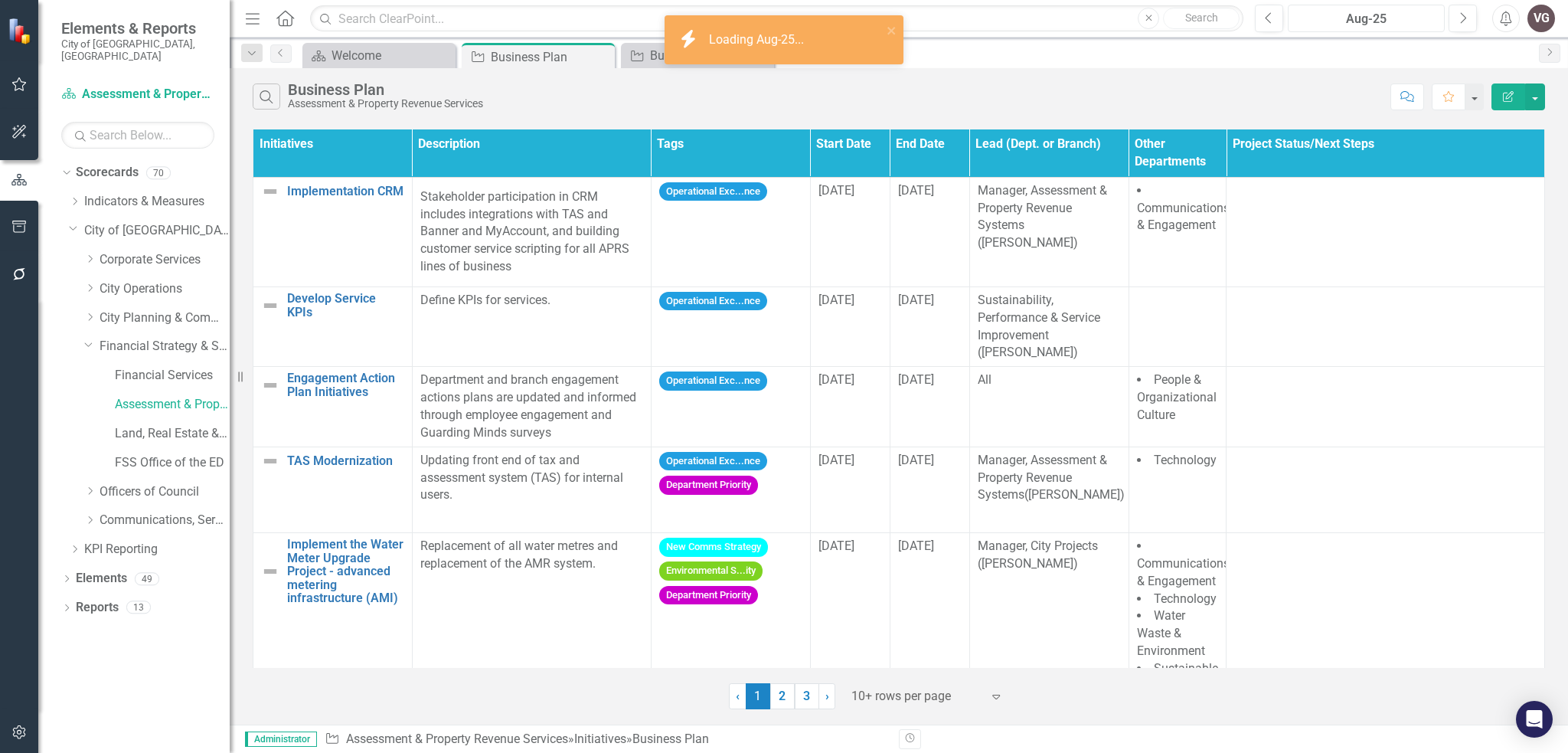
click at [1385, 24] on div "Aug-25" at bounding box center [1366, 19] width 147 height 18
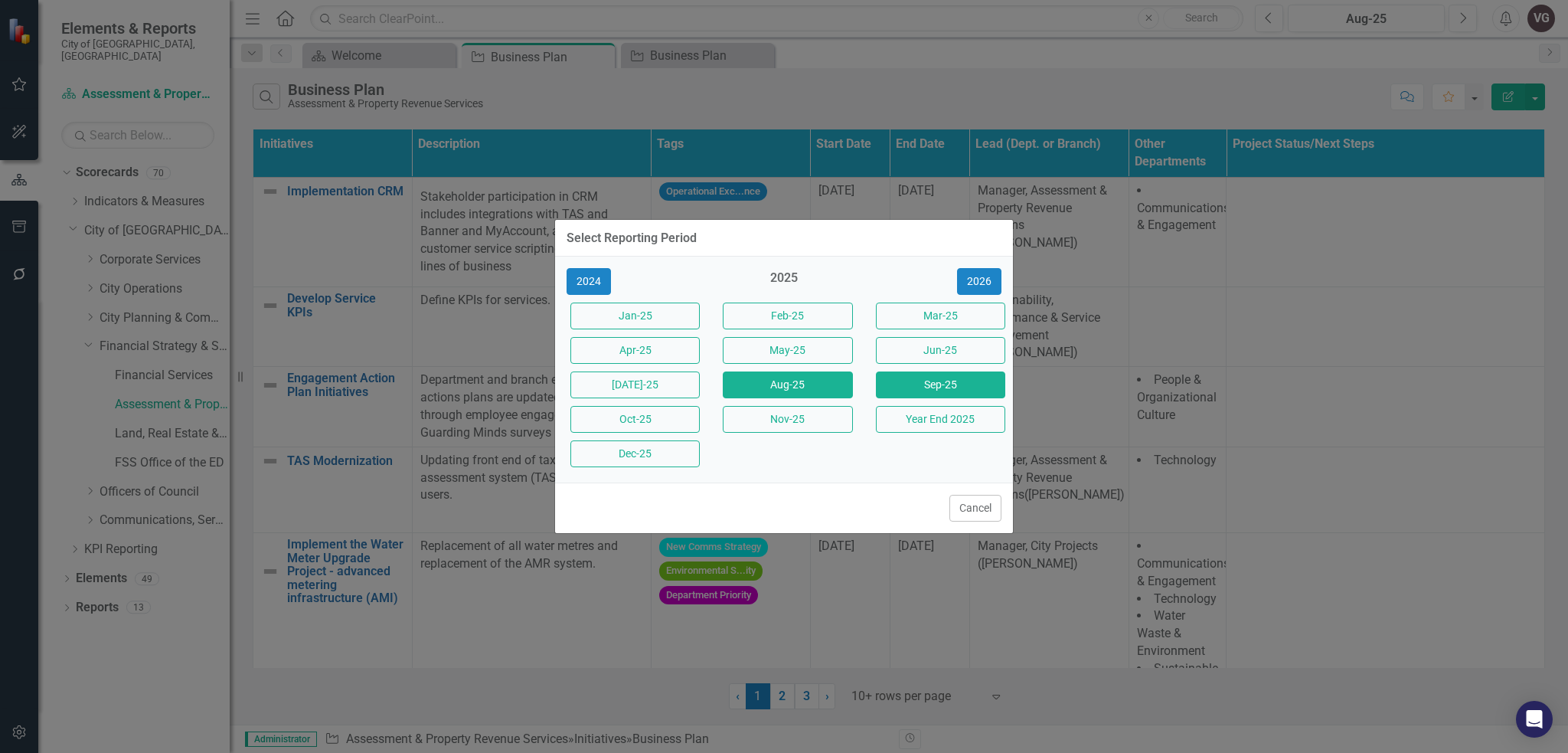
click at [947, 389] on button "Sep-25" at bounding box center [940, 385] width 130 height 27
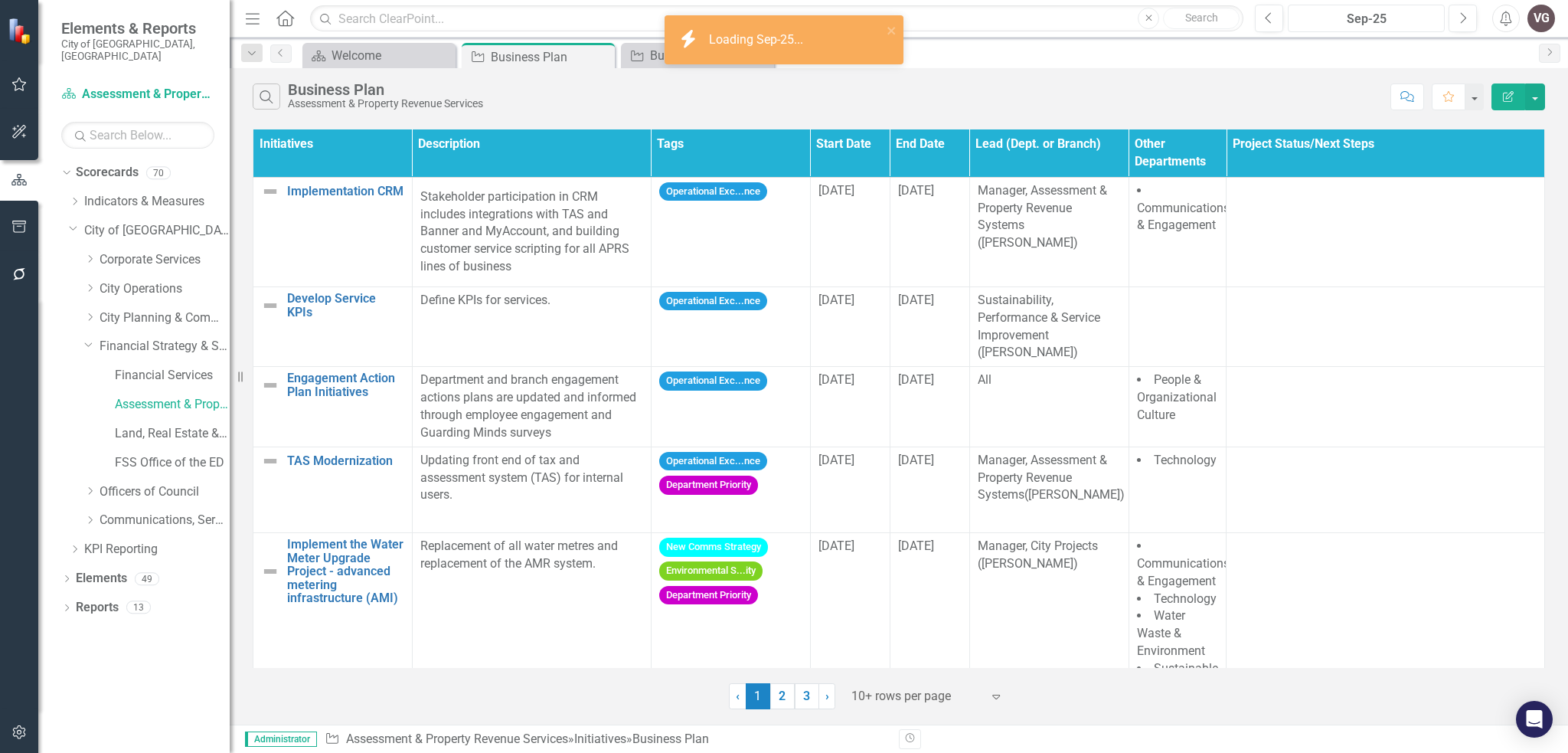
click at [1390, 6] on button "Sep-25" at bounding box center [1366, 18] width 157 height 28
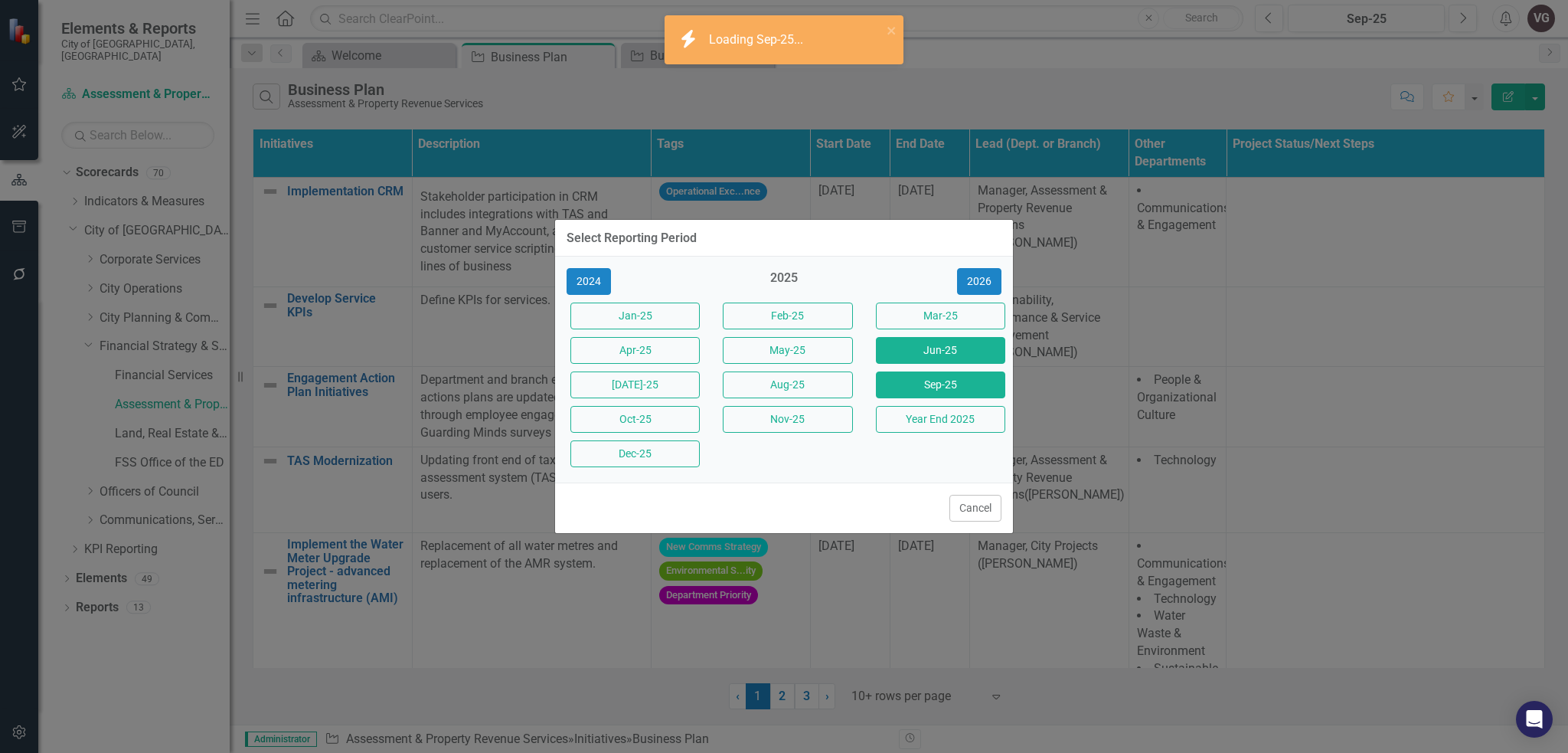
click at [976, 337] on button "Jun-25" at bounding box center [940, 350] width 130 height 27
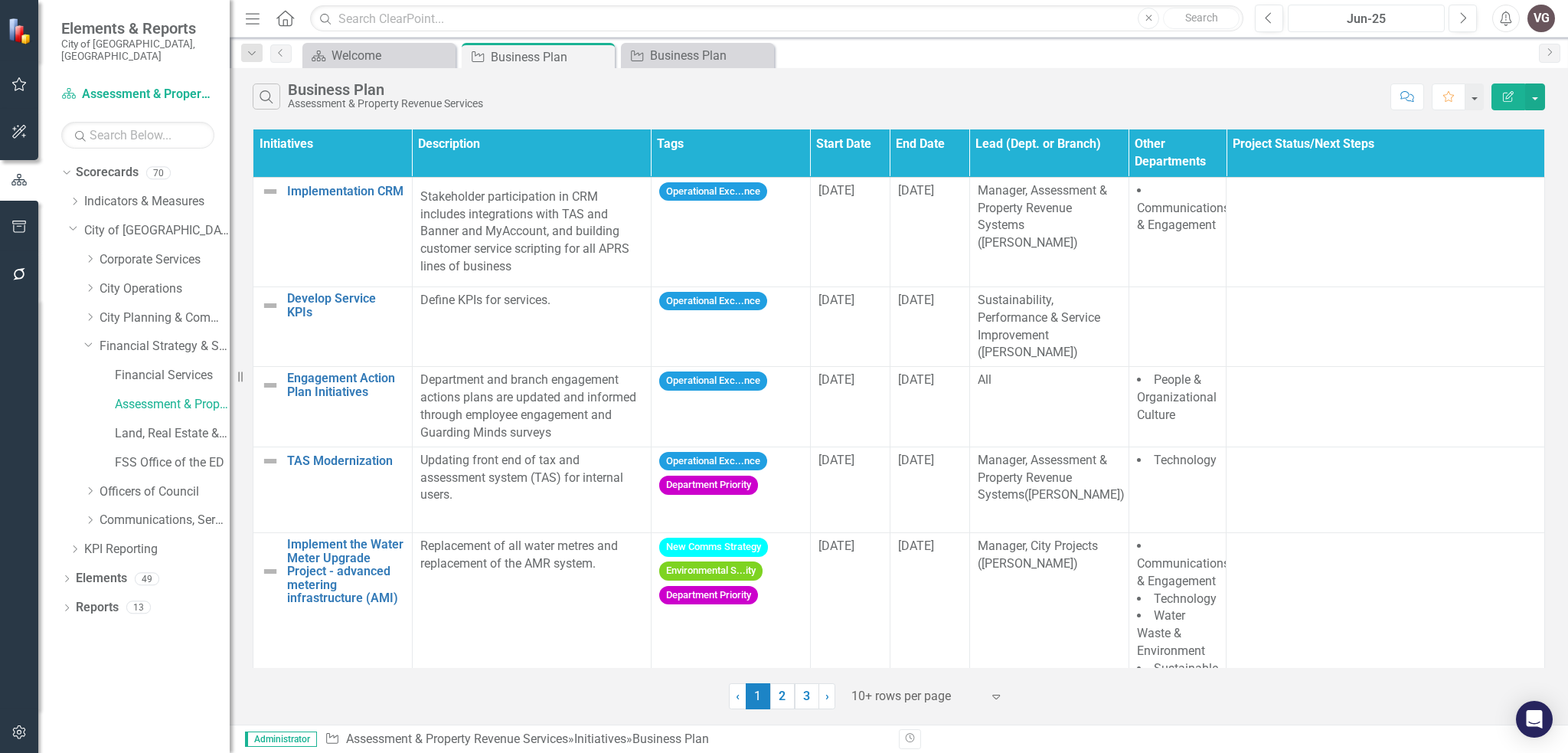
click at [1396, 24] on div "Jun-25" at bounding box center [1366, 19] width 147 height 18
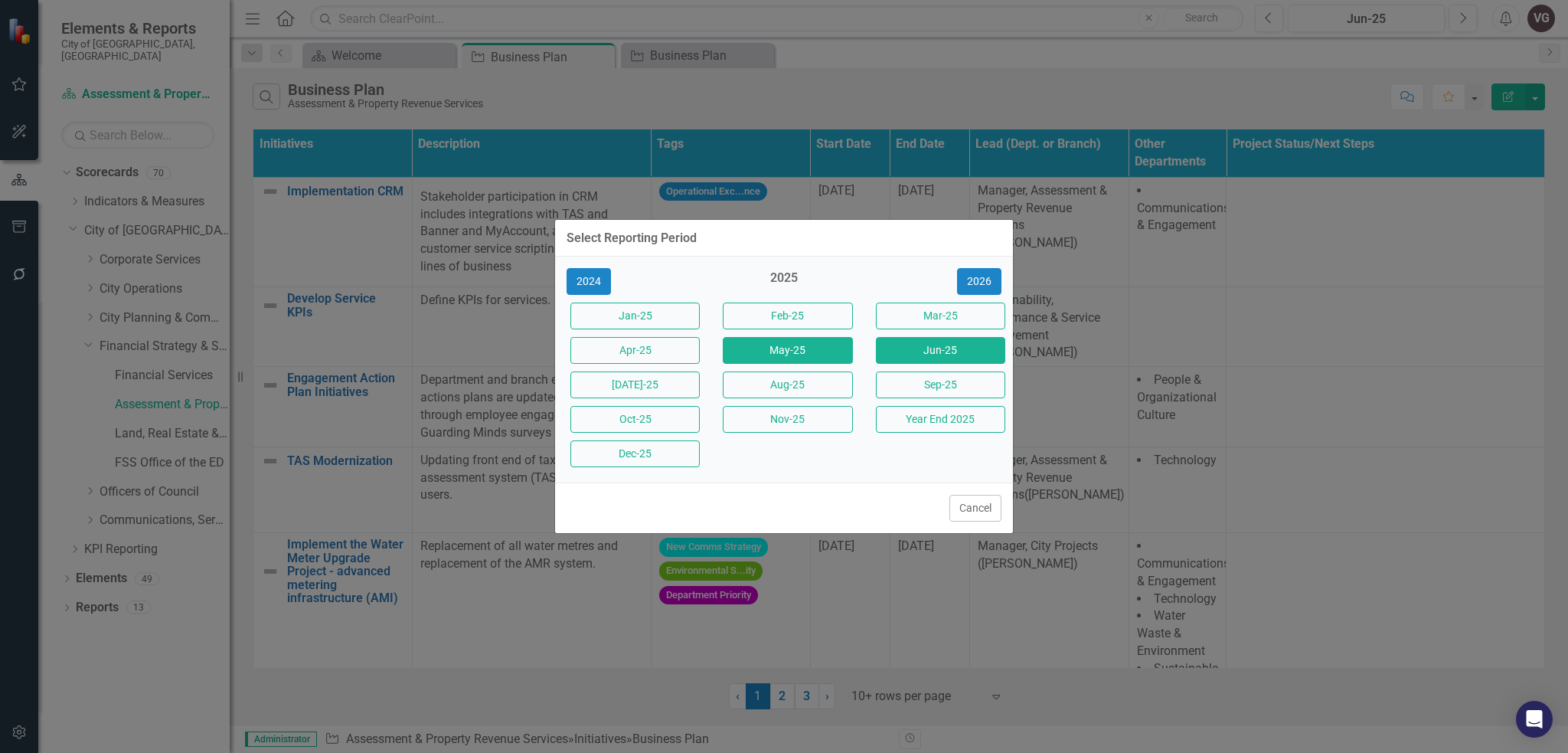
click at [799, 354] on button "May-25" at bounding box center [787, 350] width 130 height 27
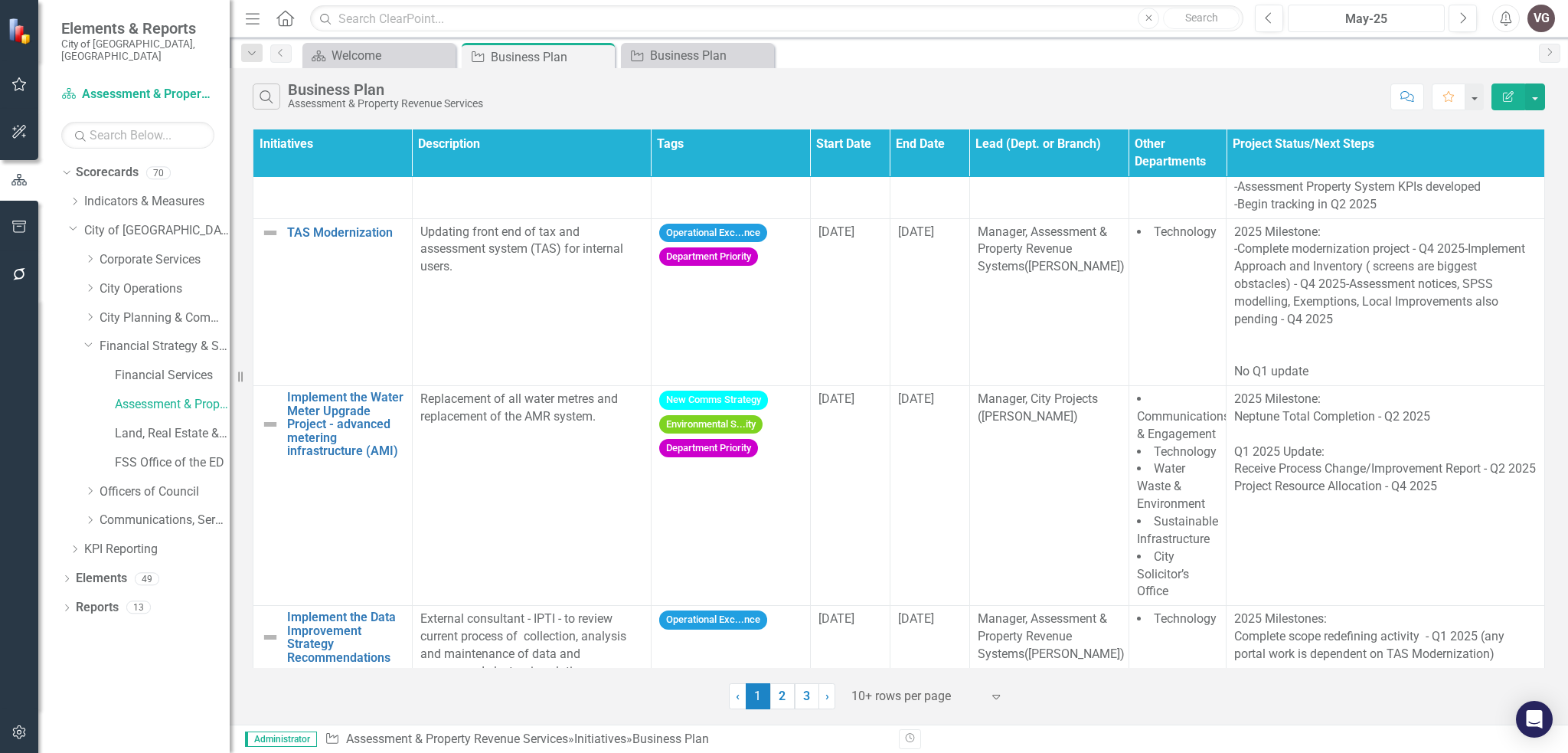
scroll to position [155, 0]
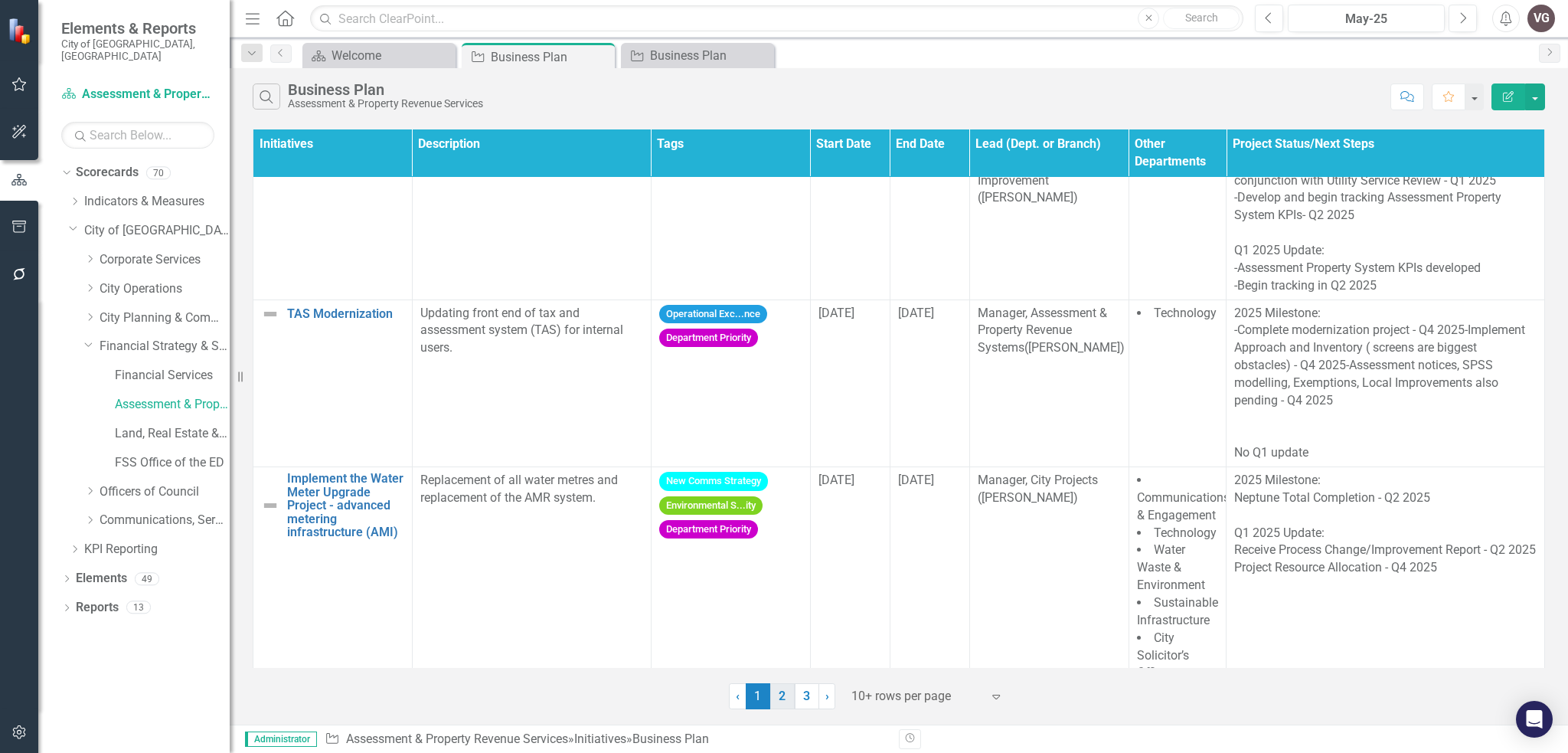
click at [782, 701] on link "2" at bounding box center [782, 696] width 25 height 26
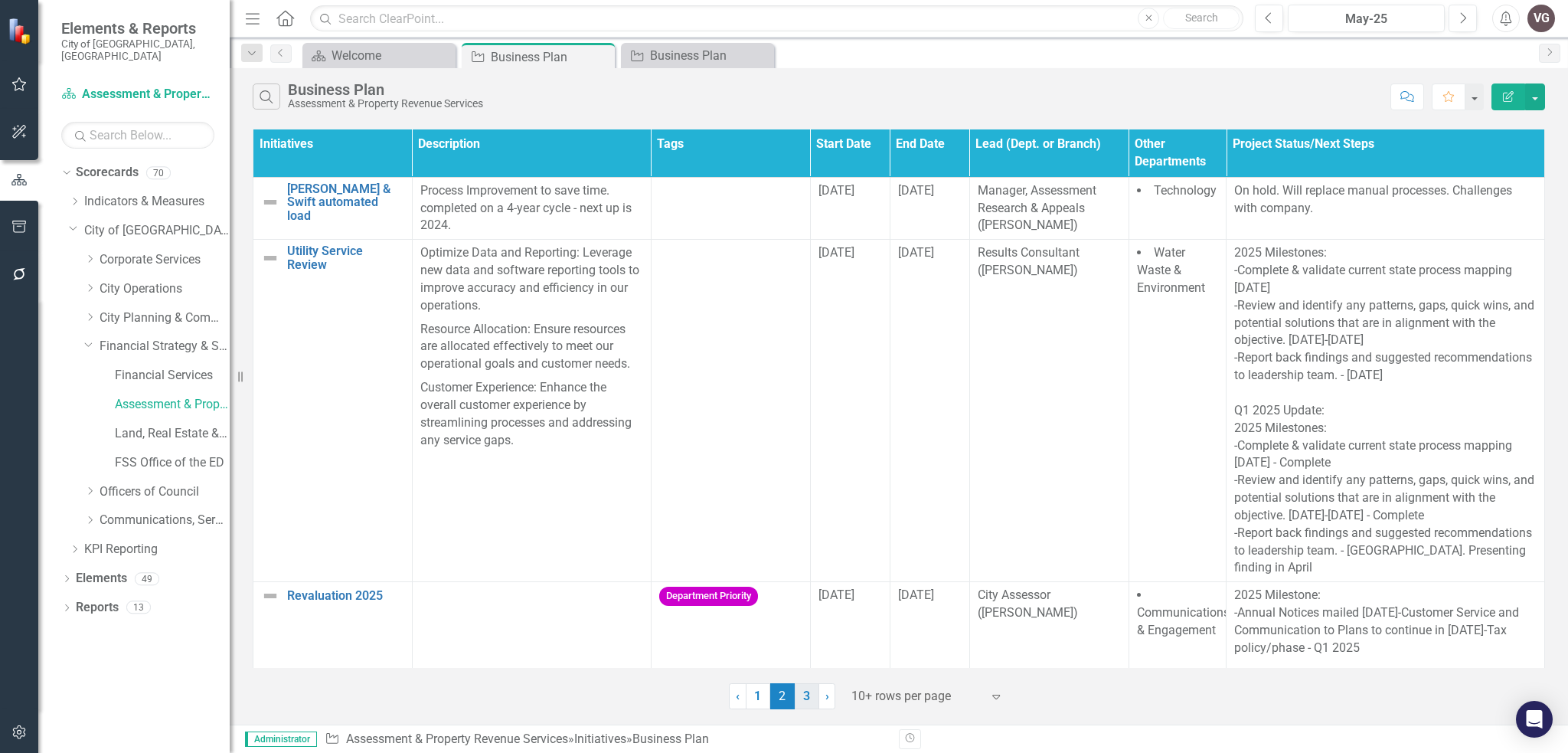
click at [800, 699] on link "3" at bounding box center [807, 696] width 25 height 26
